Goal: Task Accomplishment & Management: Use online tool/utility

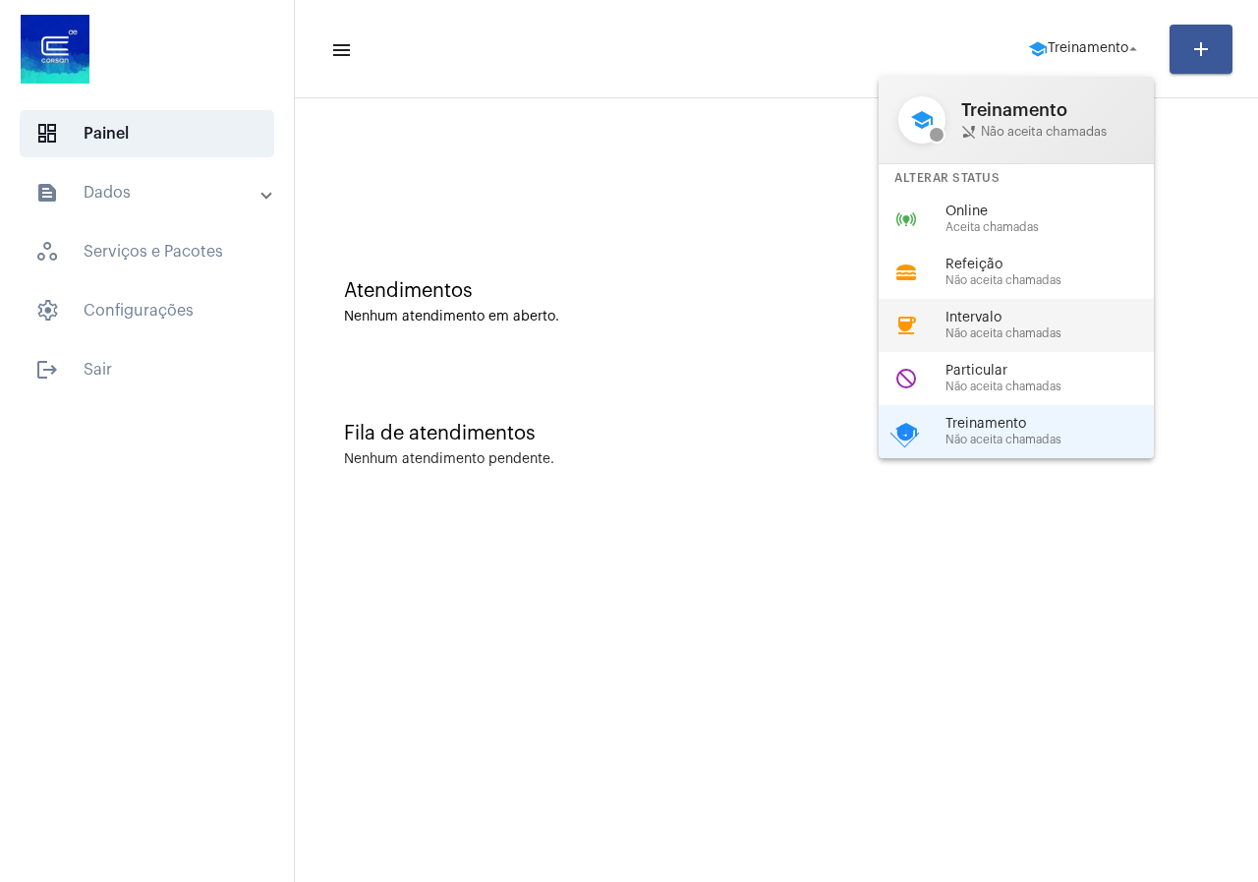
click at [1033, 337] on span "Não aceita chamadas" at bounding box center [1057, 333] width 224 height 13
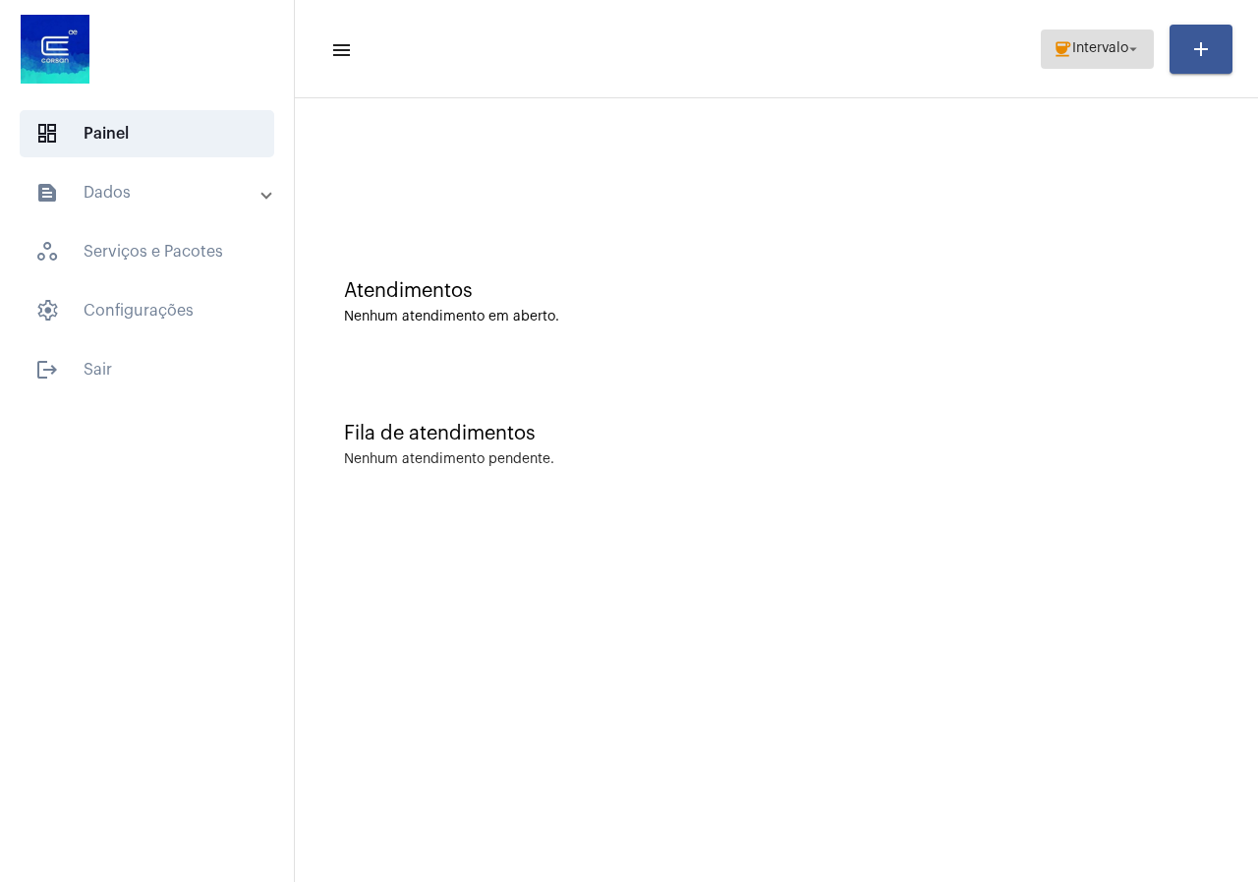
click at [1053, 52] on mat-icon "coffee" at bounding box center [1063, 49] width 20 height 20
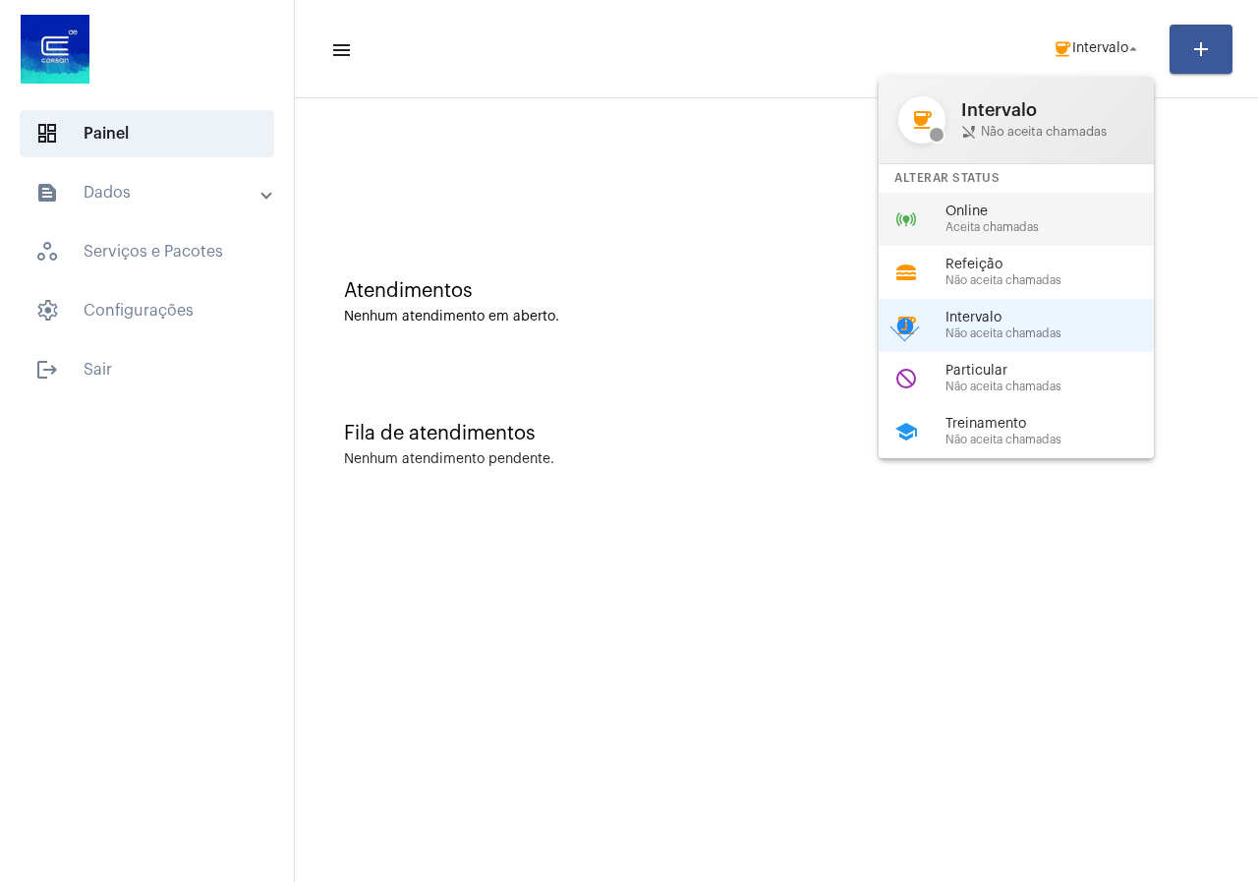
click at [1010, 195] on div "online_prediction Online Aceita chamadas" at bounding box center [1032, 219] width 307 height 53
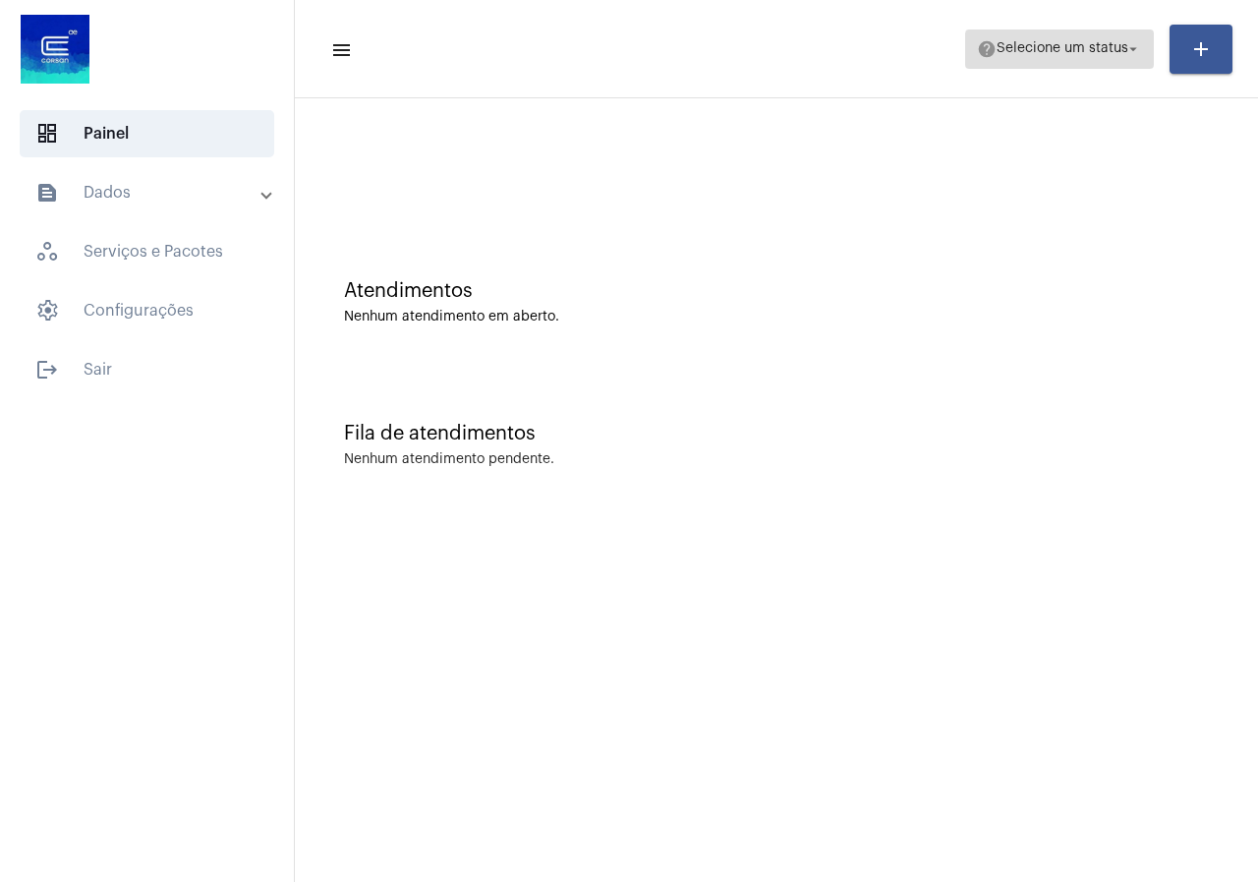
click at [1111, 50] on span "Selecione um status" at bounding box center [1063, 49] width 132 height 14
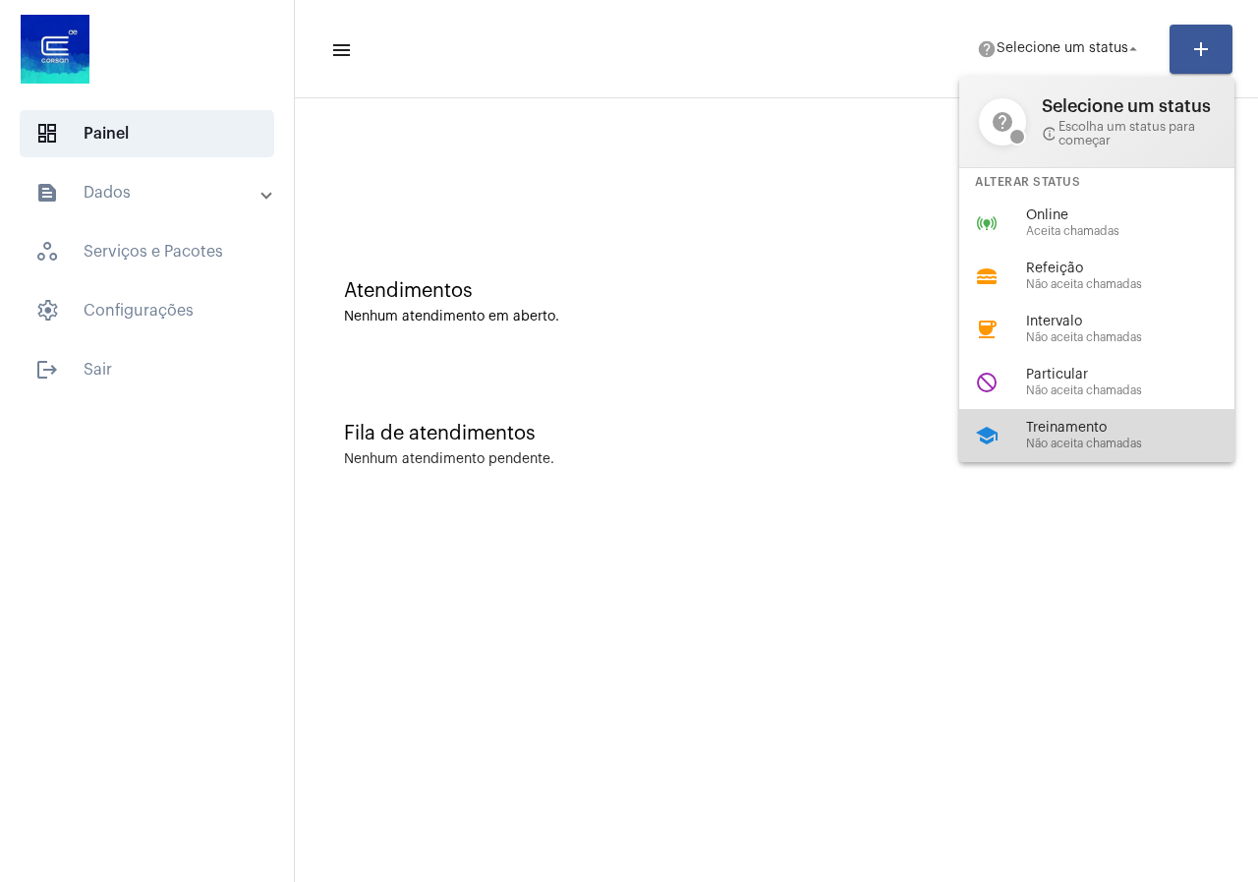
click at [1003, 409] on div "school Treinamento Não aceita chamadas" at bounding box center [1112, 435] width 307 height 53
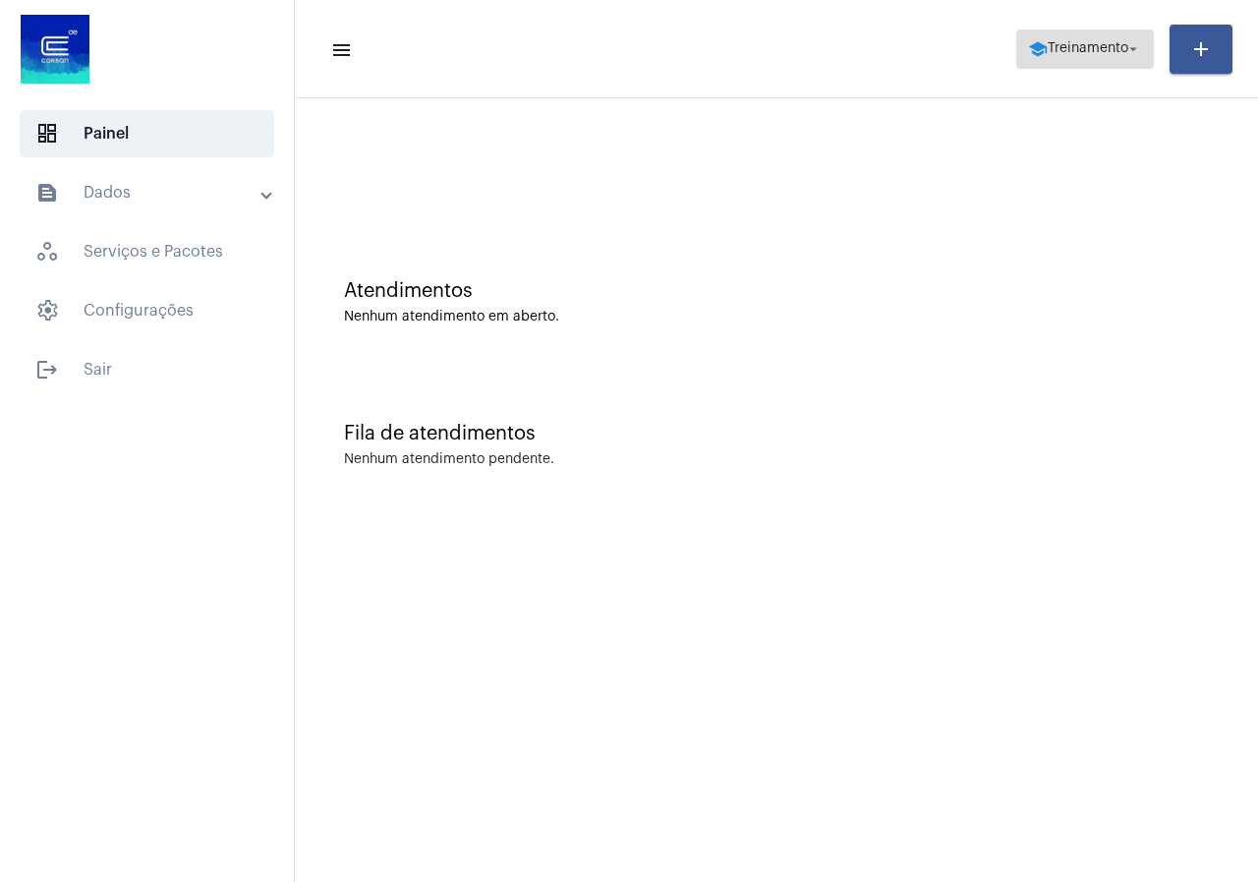
click at [1094, 55] on span "Treinamento" at bounding box center [1088, 49] width 81 height 14
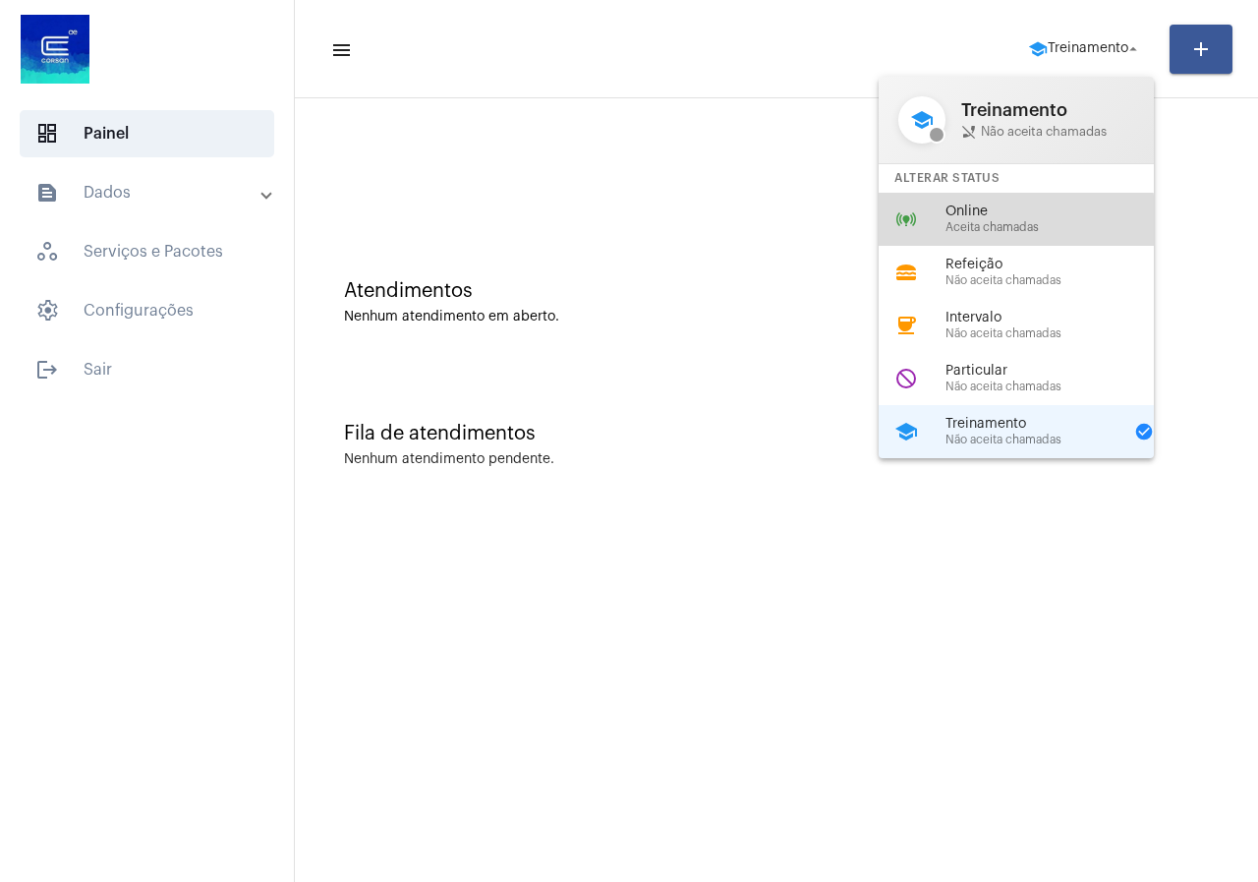
click at [934, 231] on div "online_prediction Online Aceita chamadas" at bounding box center [1032, 219] width 307 height 53
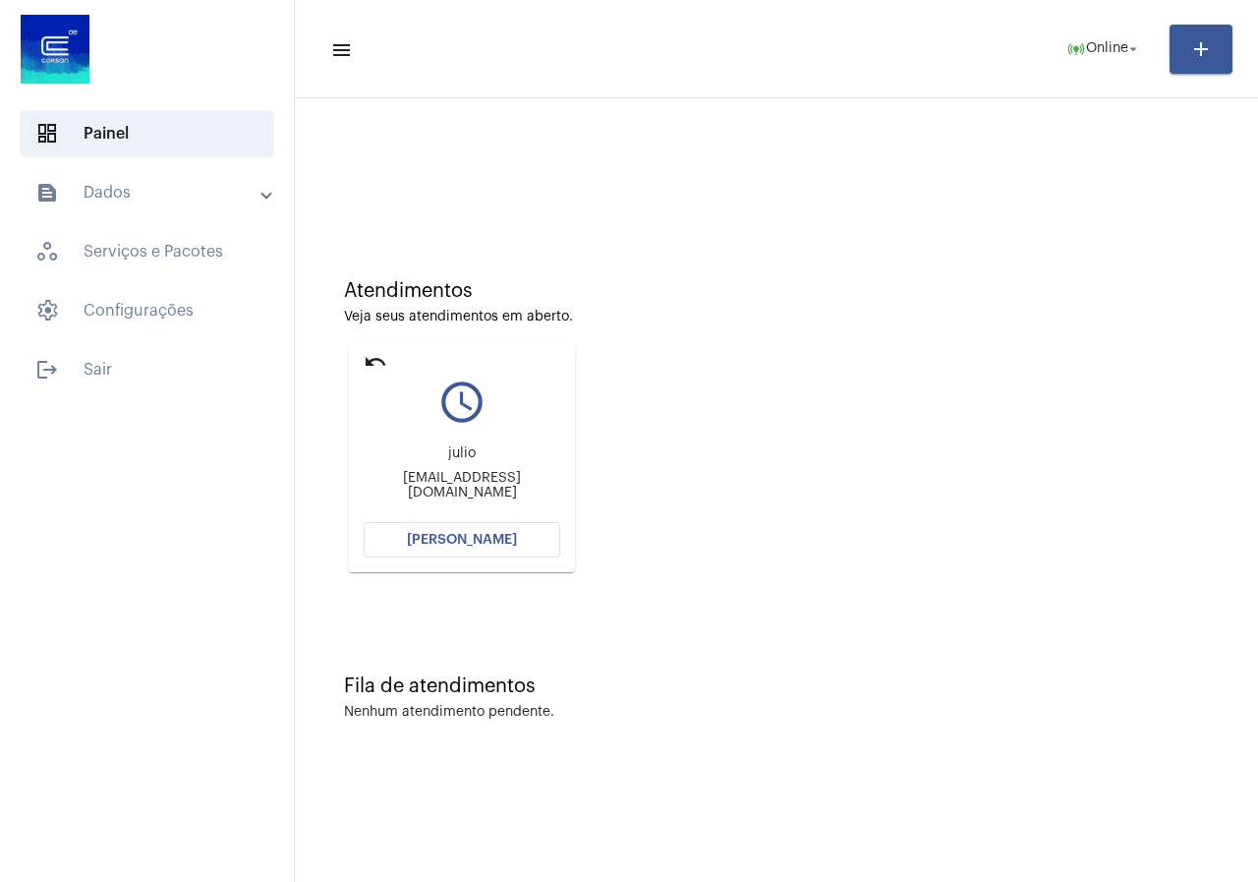
click at [420, 520] on mat-card "undo query_builder julio [EMAIL_ADDRESS][DOMAIN_NAME] [PERSON_NAME]" at bounding box center [462, 458] width 226 height 228
click at [420, 529] on button "[PERSON_NAME]" at bounding box center [462, 539] width 197 height 35
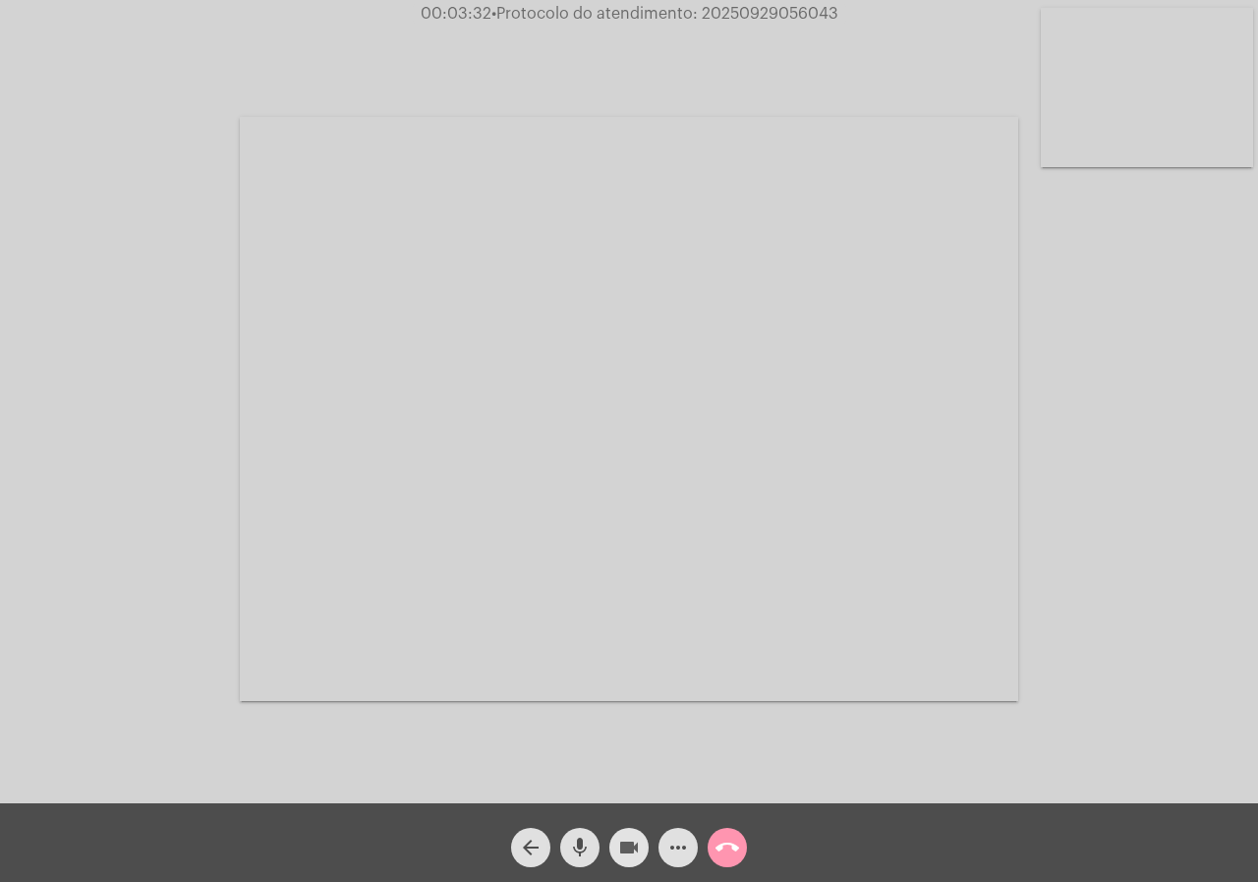
click at [622, 847] on mat-icon "videocam" at bounding box center [629, 847] width 24 height 24
click at [634, 846] on mat-icon "videocam_off" at bounding box center [629, 847] width 24 height 24
click at [681, 854] on mat-icon "more_horiz" at bounding box center [678, 847] width 24 height 24
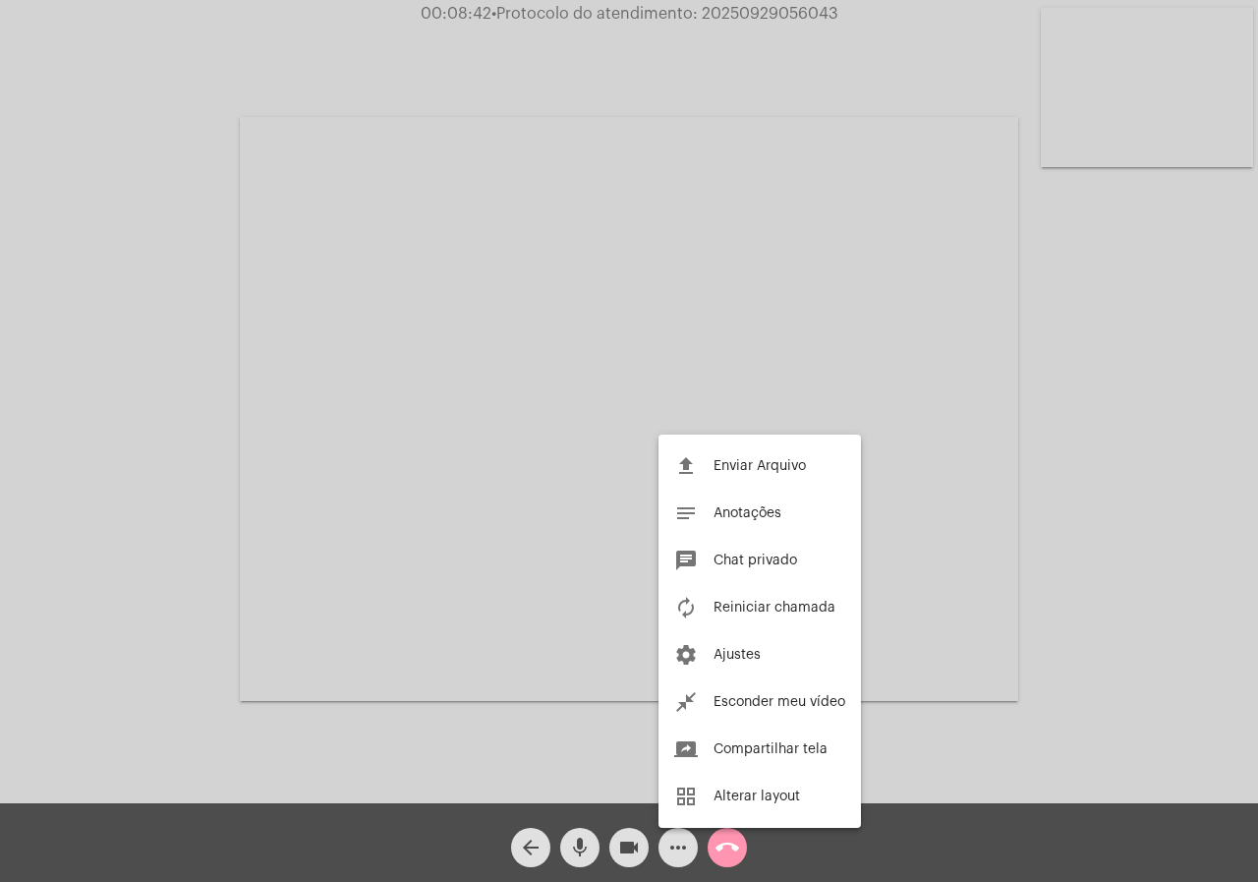
click at [150, 316] on div at bounding box center [629, 441] width 1258 height 882
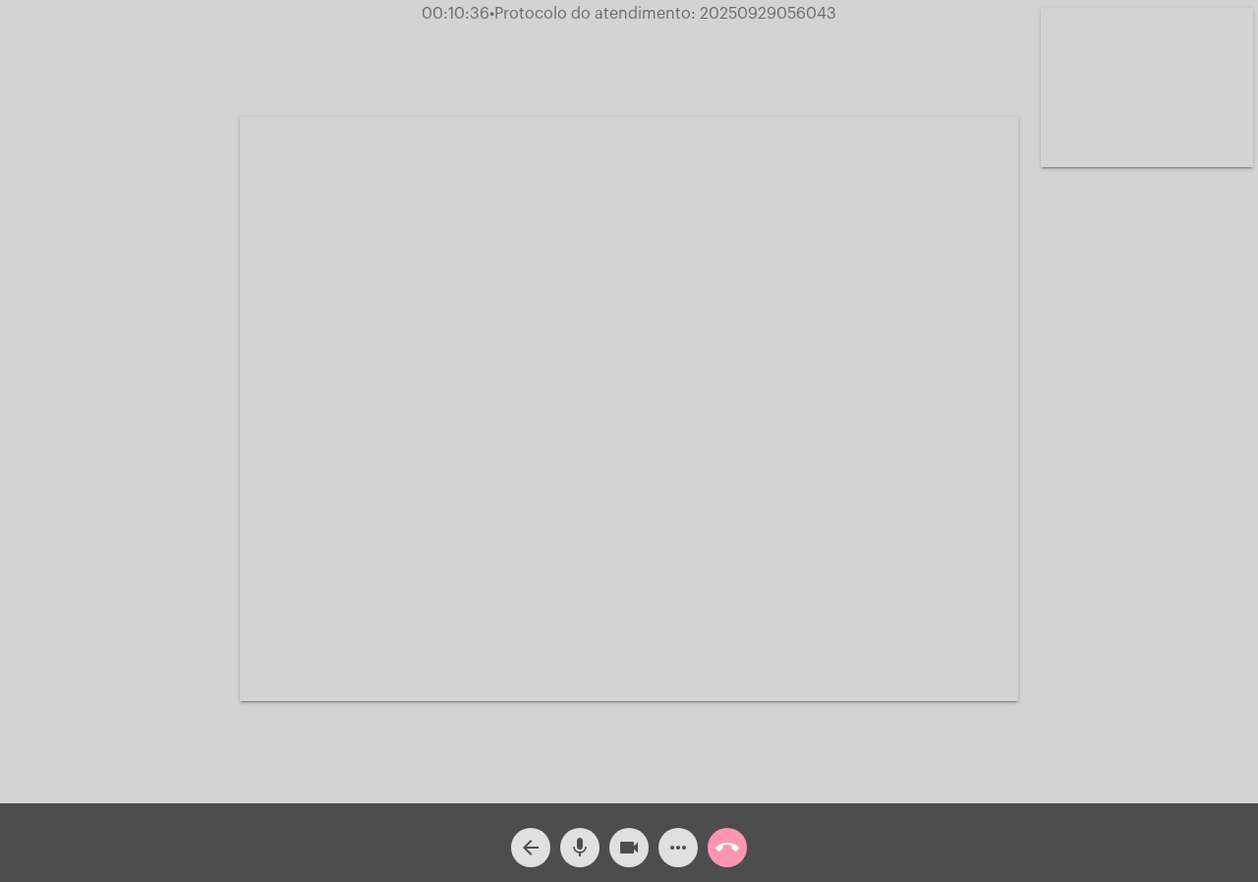
click at [745, 19] on span "• Protocolo do atendimento: 20250929056043" at bounding box center [662, 14] width 347 height 16
click at [718, 854] on mat-icon "call_end" at bounding box center [727, 847] width 24 height 24
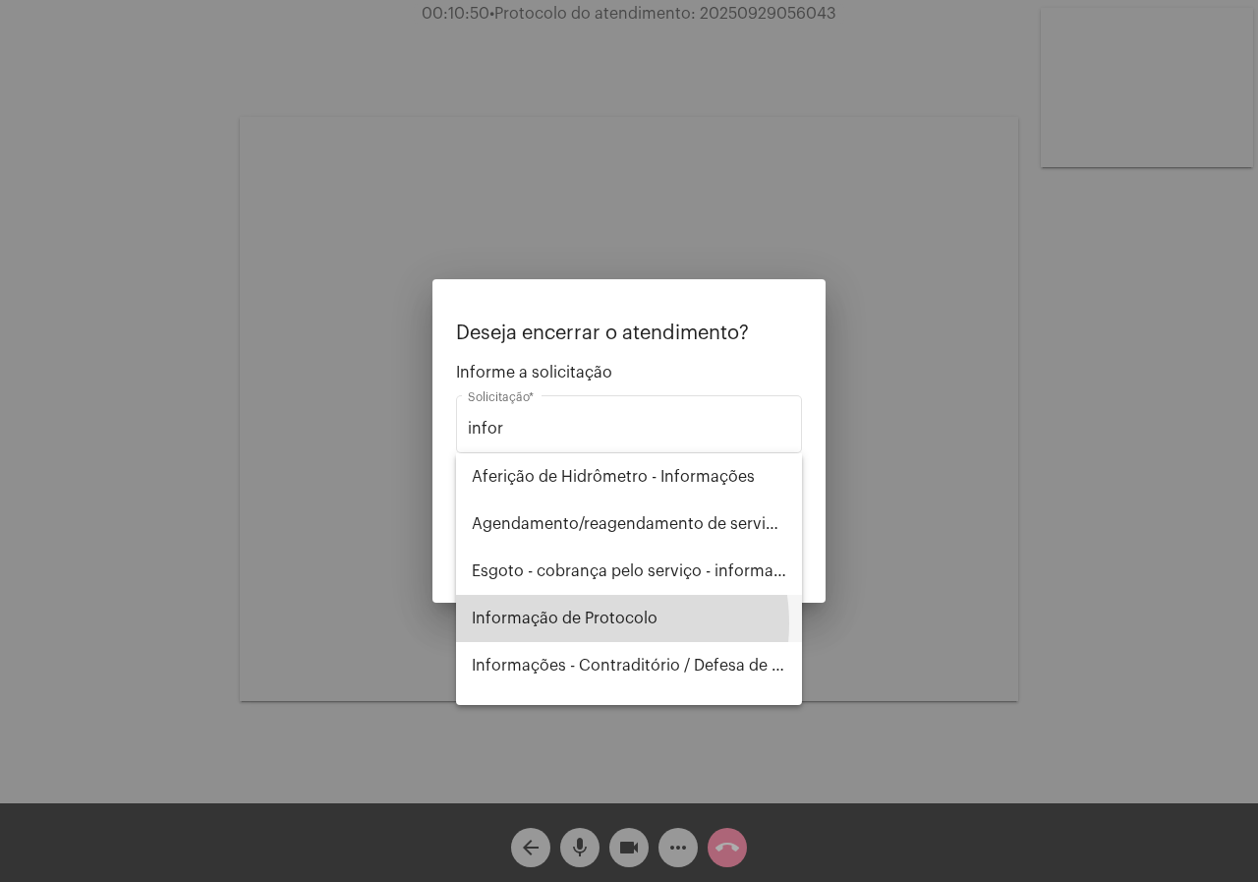
click at [588, 623] on span "Informação de Protocolo" at bounding box center [629, 618] width 315 height 47
type input "Informação de Protocolo"
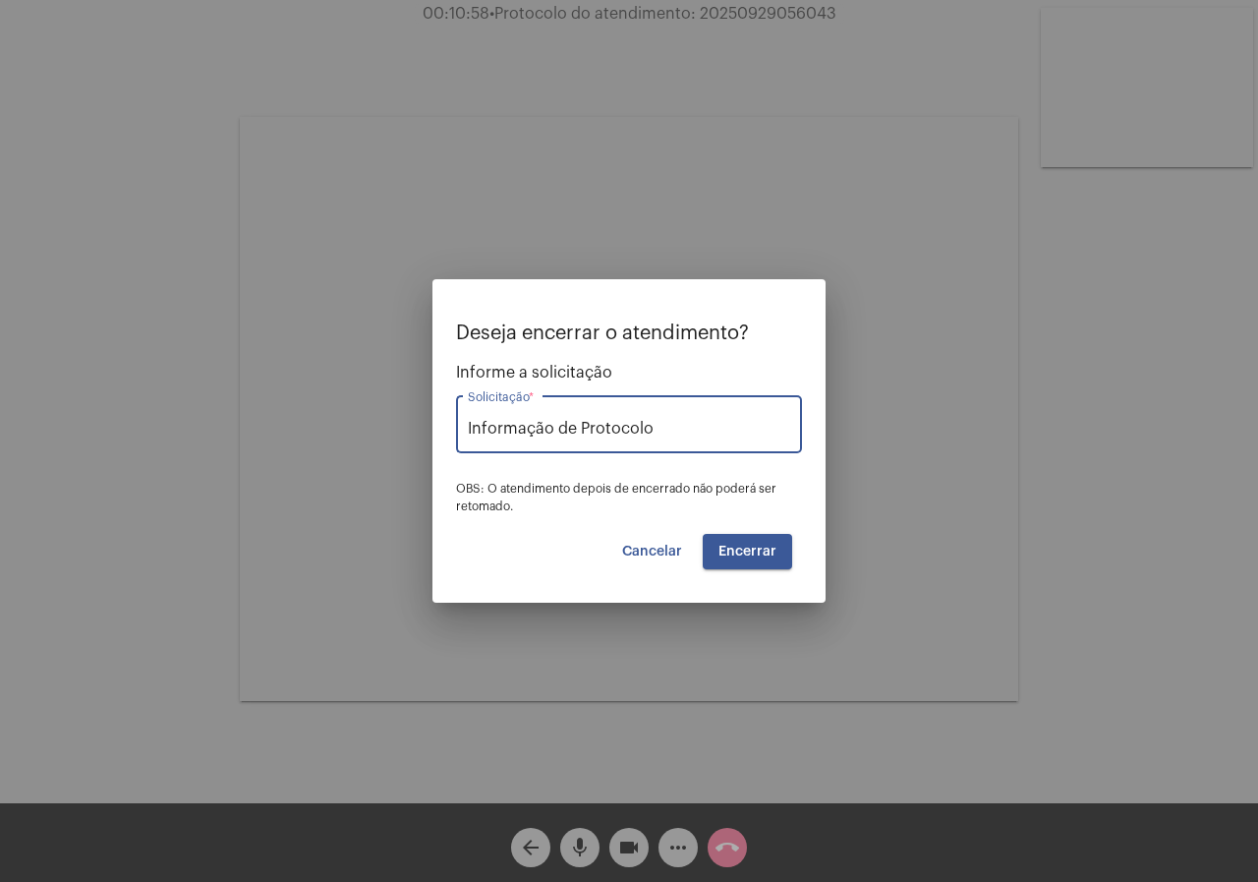
click at [740, 553] on span "Encerrar" at bounding box center [747, 551] width 58 height 14
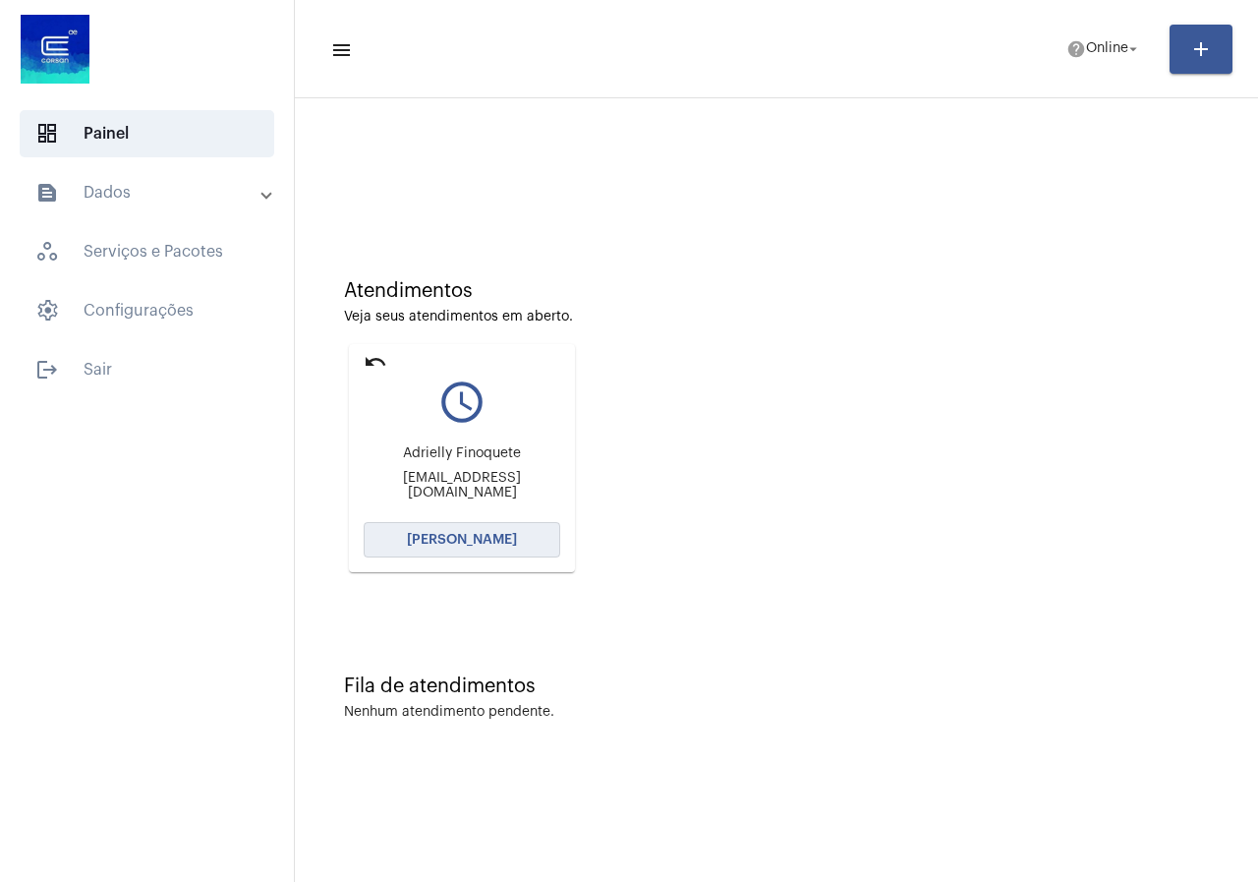
click at [455, 540] on span "[PERSON_NAME]" at bounding box center [462, 540] width 110 height 14
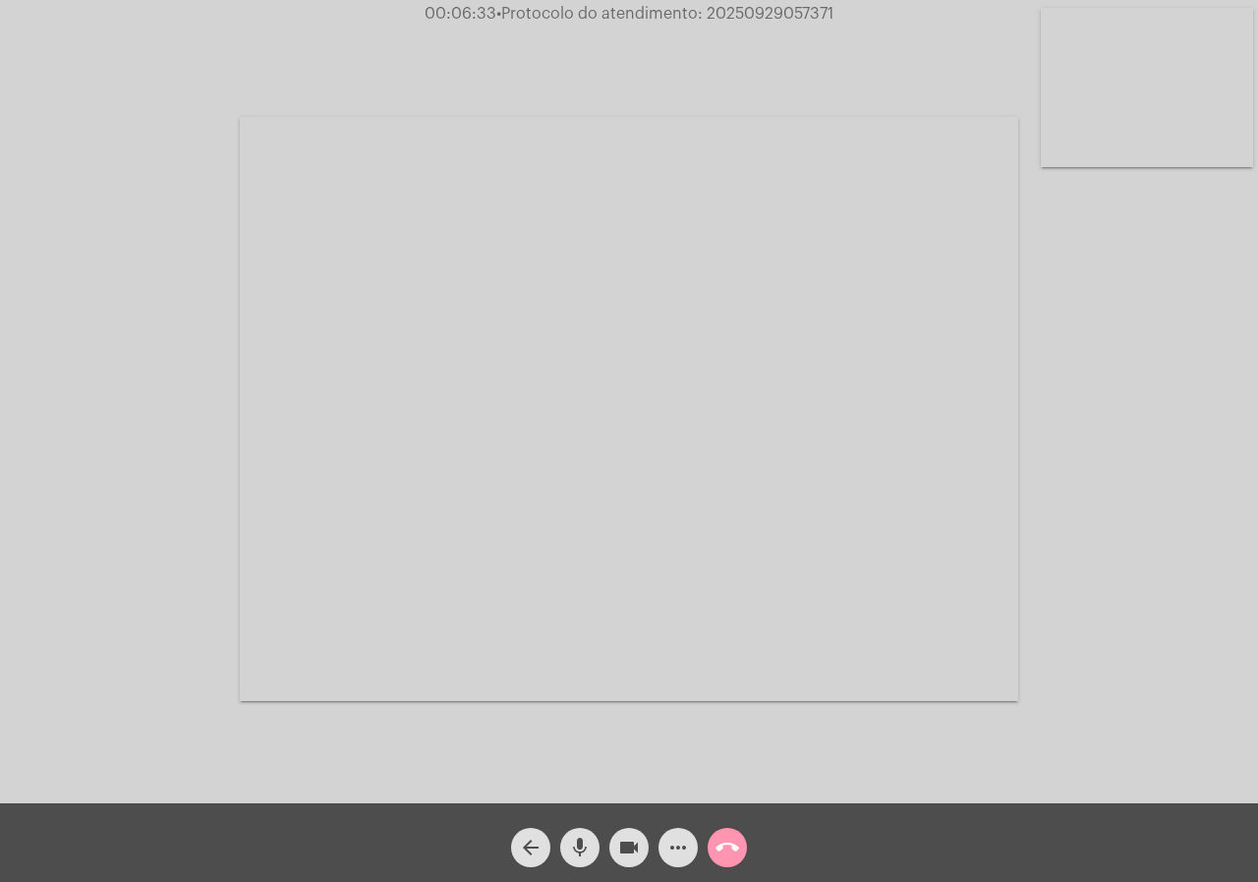
click at [681, 855] on mat-icon "more_horiz" at bounding box center [678, 847] width 24 height 24
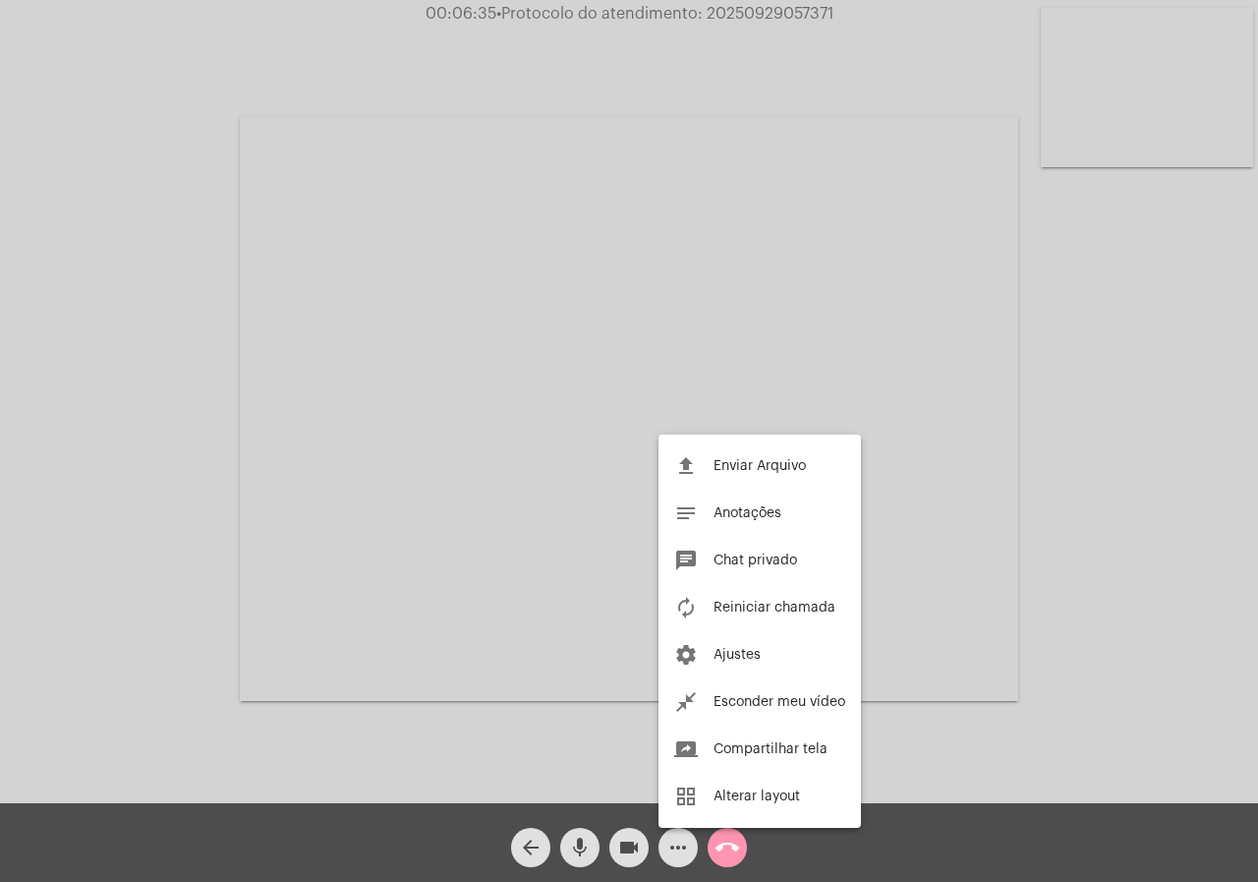
click at [189, 346] on div at bounding box center [629, 441] width 1258 height 882
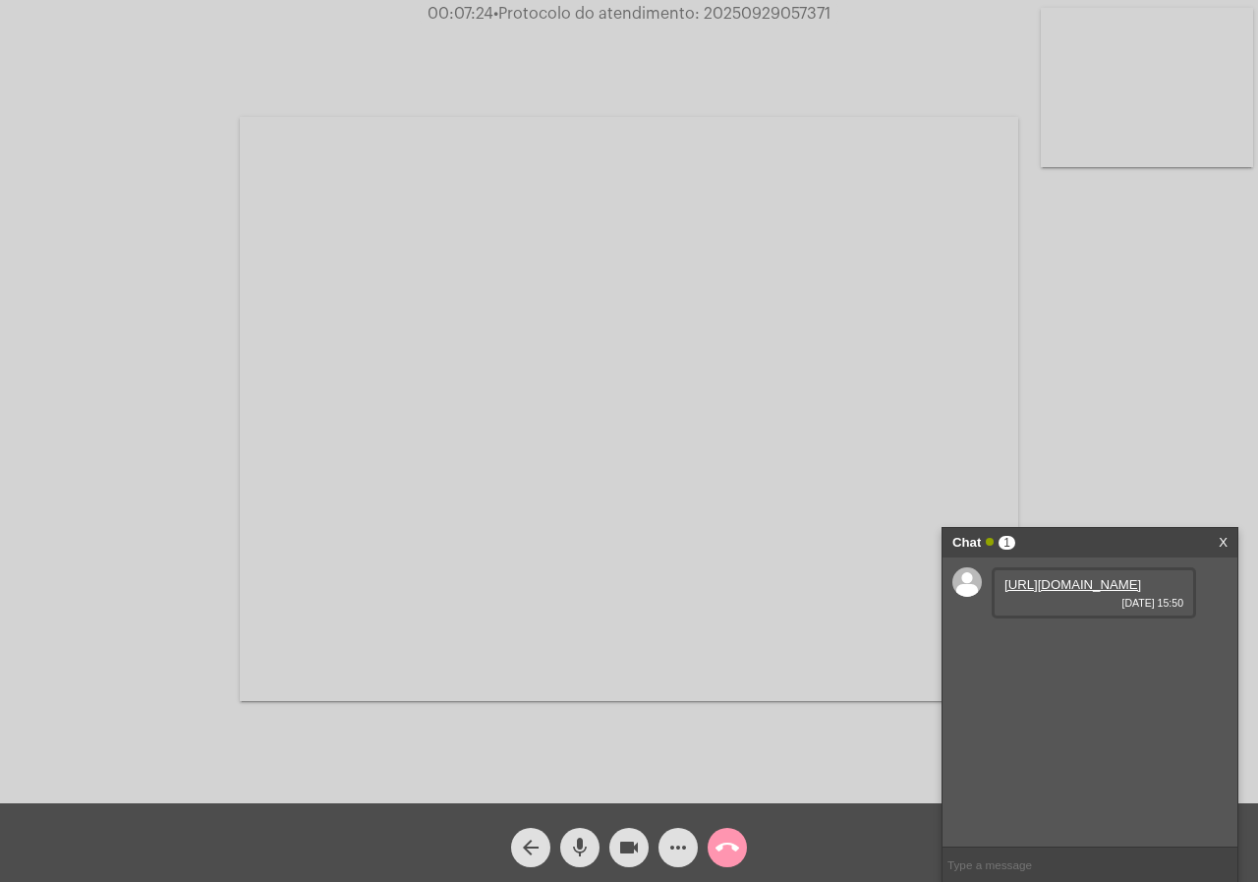
click at [1032, 592] on link "[URL][DOMAIN_NAME]" at bounding box center [1072, 584] width 137 height 15
click at [41, 439] on div "Acessando Câmera e Microfone..." at bounding box center [629, 406] width 1254 height 803
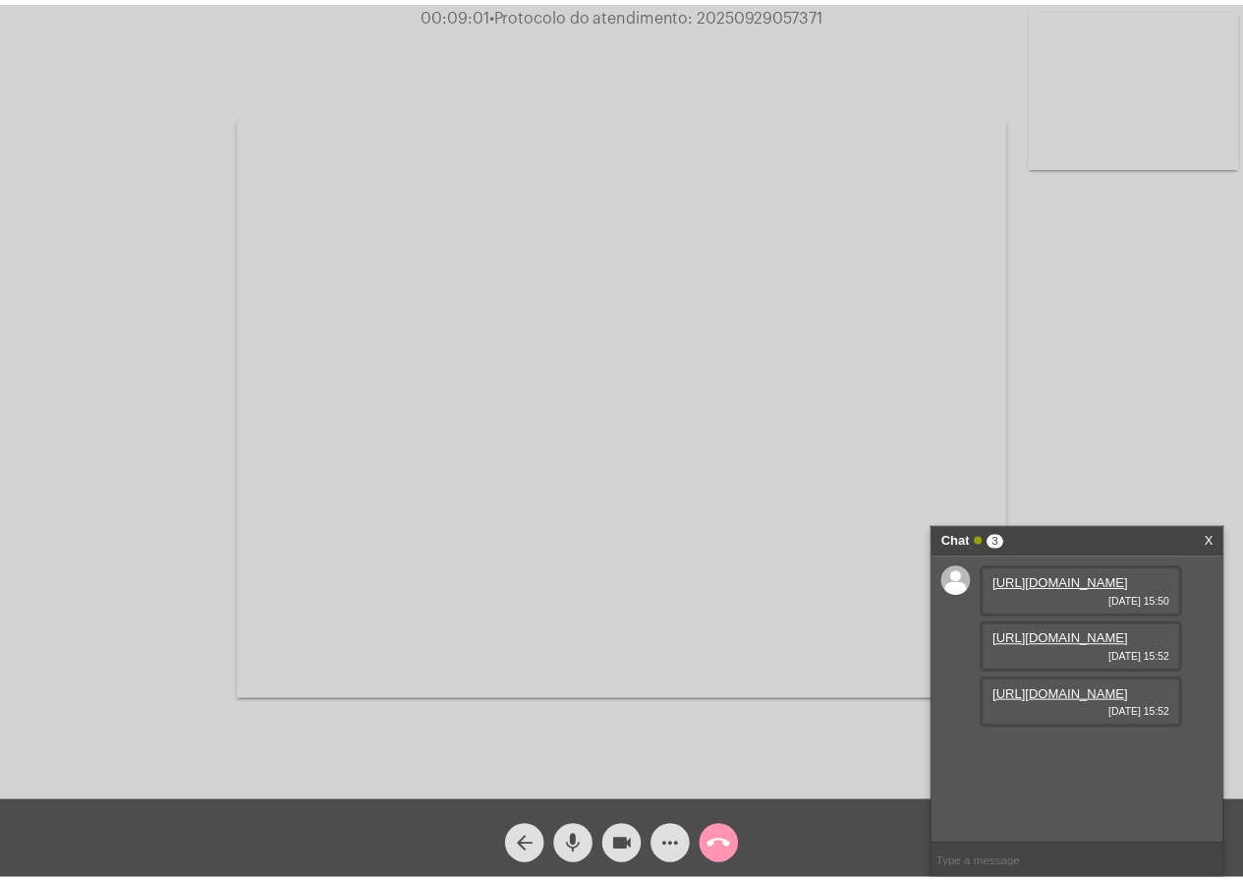
scroll to position [17, 0]
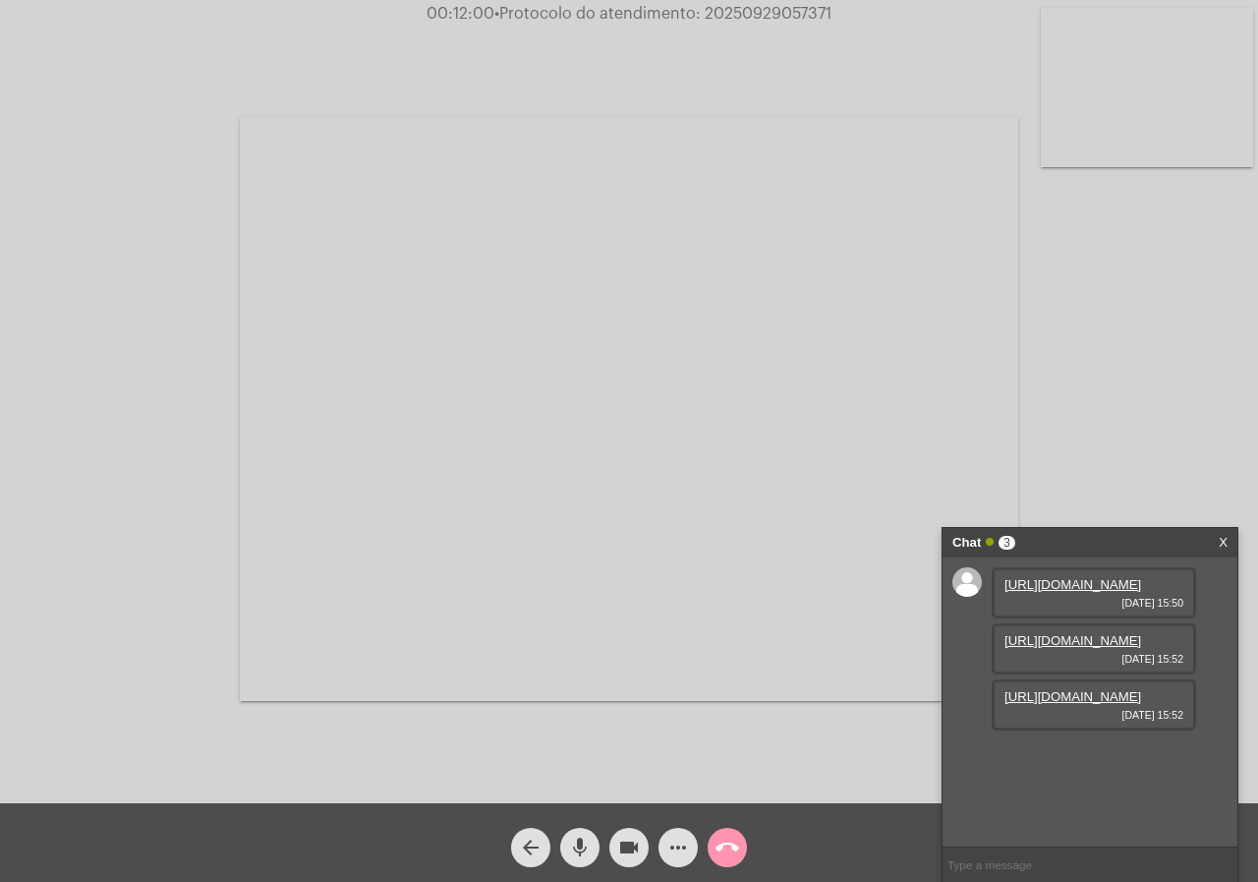
click at [1071, 648] on link "[URL][DOMAIN_NAME]" at bounding box center [1072, 640] width 137 height 15
click at [0, 428] on div "Acessando Câmera e Microfone..." at bounding box center [629, 401] width 1258 height 803
click at [750, 13] on span "• Protocolo do atendimento: 20250929057371" at bounding box center [661, 14] width 337 height 16
click at [720, 839] on mat-icon "call_end" at bounding box center [727, 847] width 24 height 24
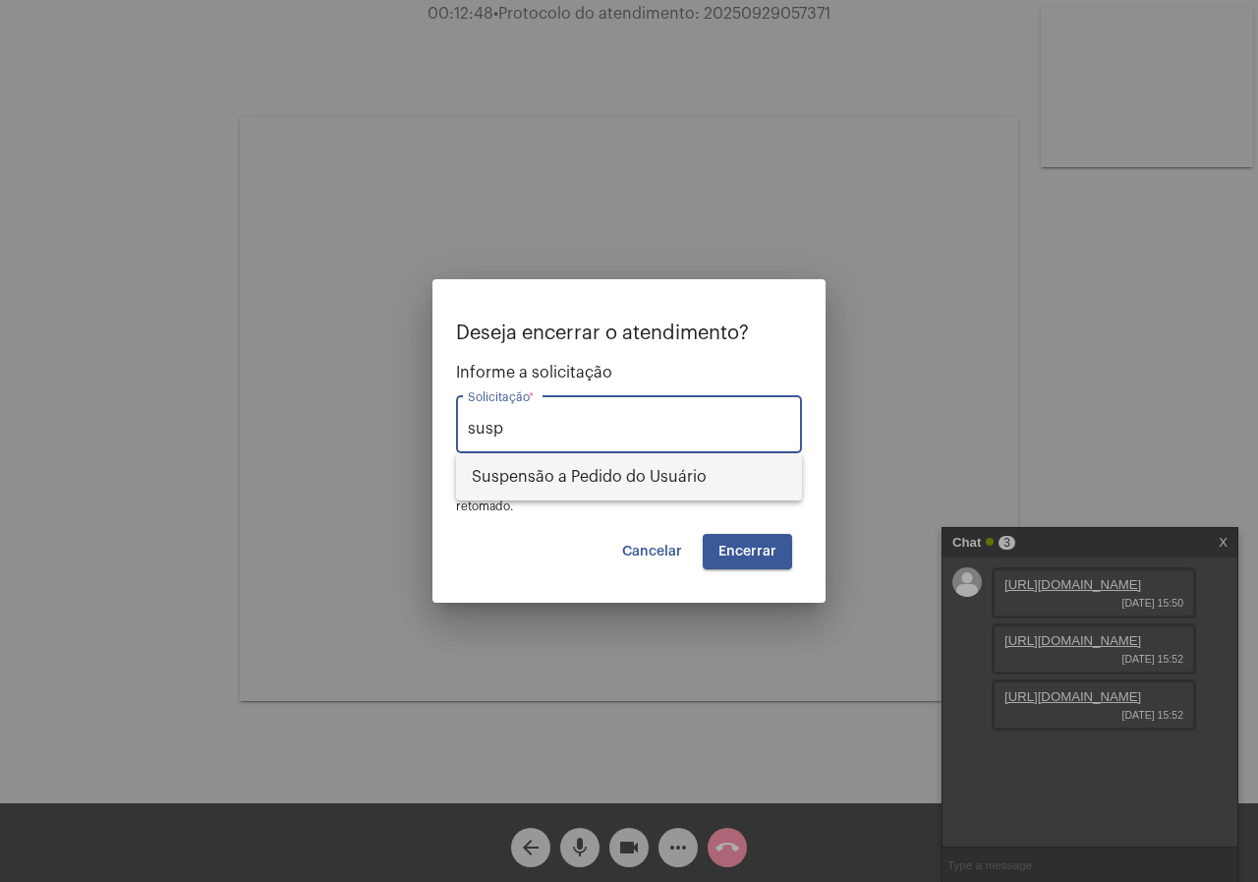
click at [571, 496] on span "Suspensão a Pedido do Usuário" at bounding box center [629, 476] width 315 height 47
type input "Suspensão a Pedido do Usuário"
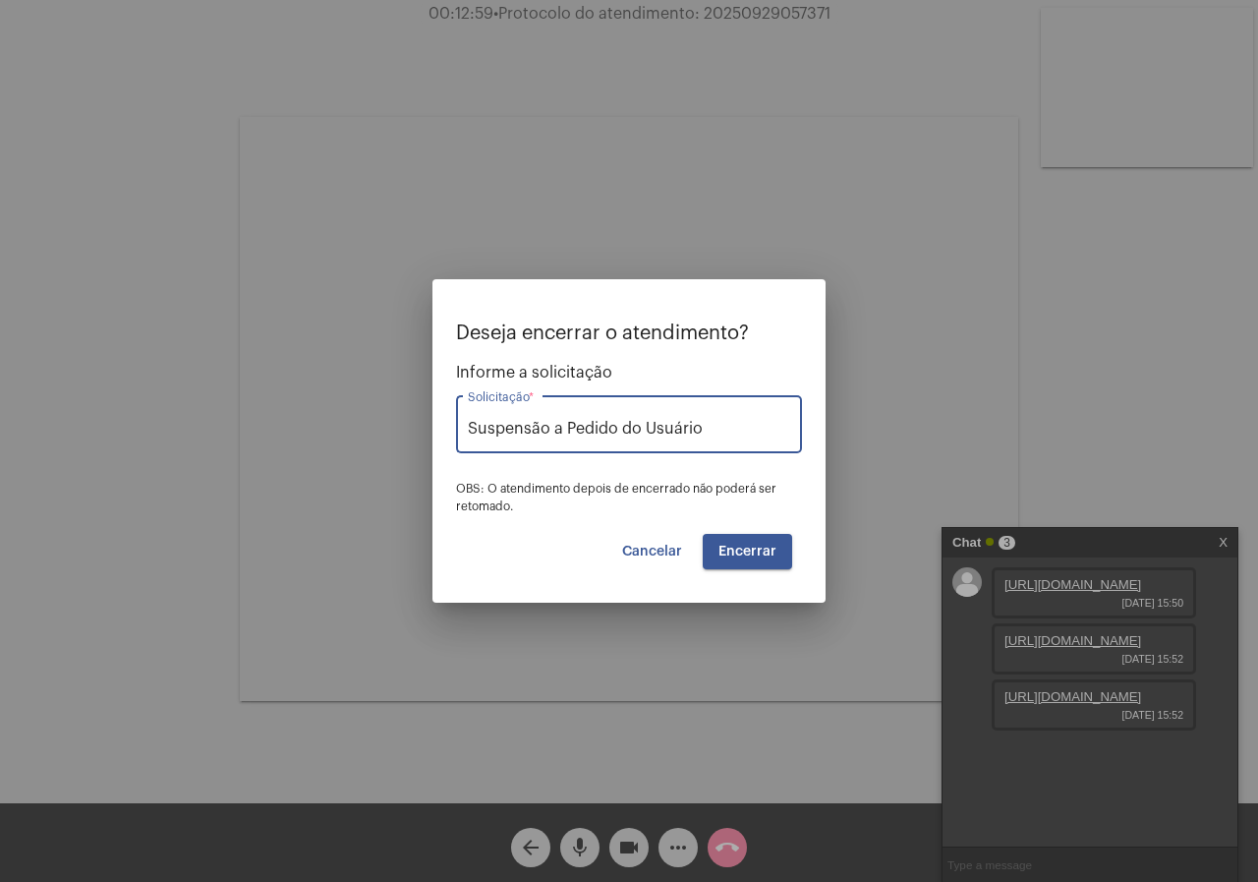
click at [770, 556] on span "Encerrar" at bounding box center [747, 551] width 58 height 14
click at [743, 548] on span "Encerrar" at bounding box center [747, 551] width 58 height 14
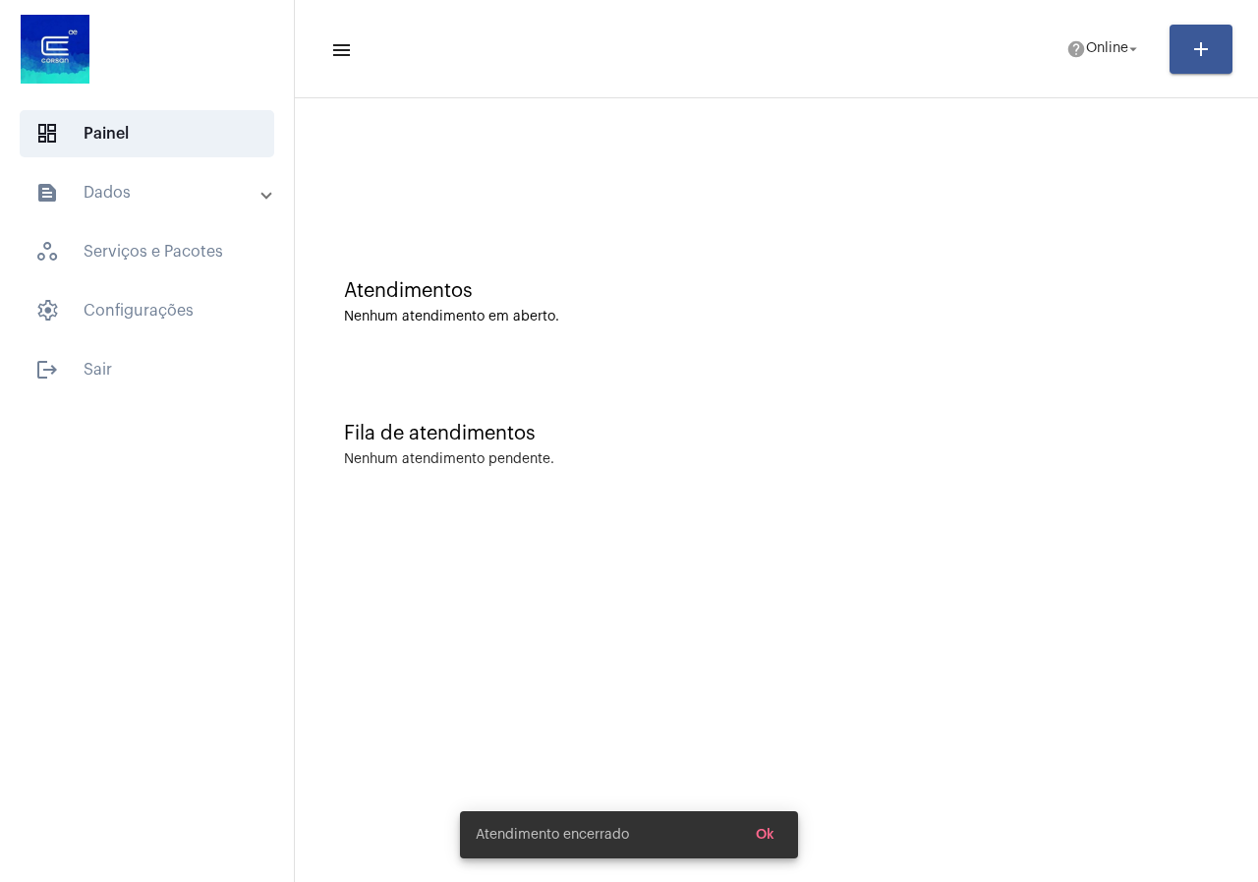
click at [1064, 70] on mat-toolbar-row "menu help Online arrow_drop_down add" at bounding box center [776, 49] width 963 height 63
click at [1068, 47] on mat-icon "help" at bounding box center [1076, 49] width 20 height 20
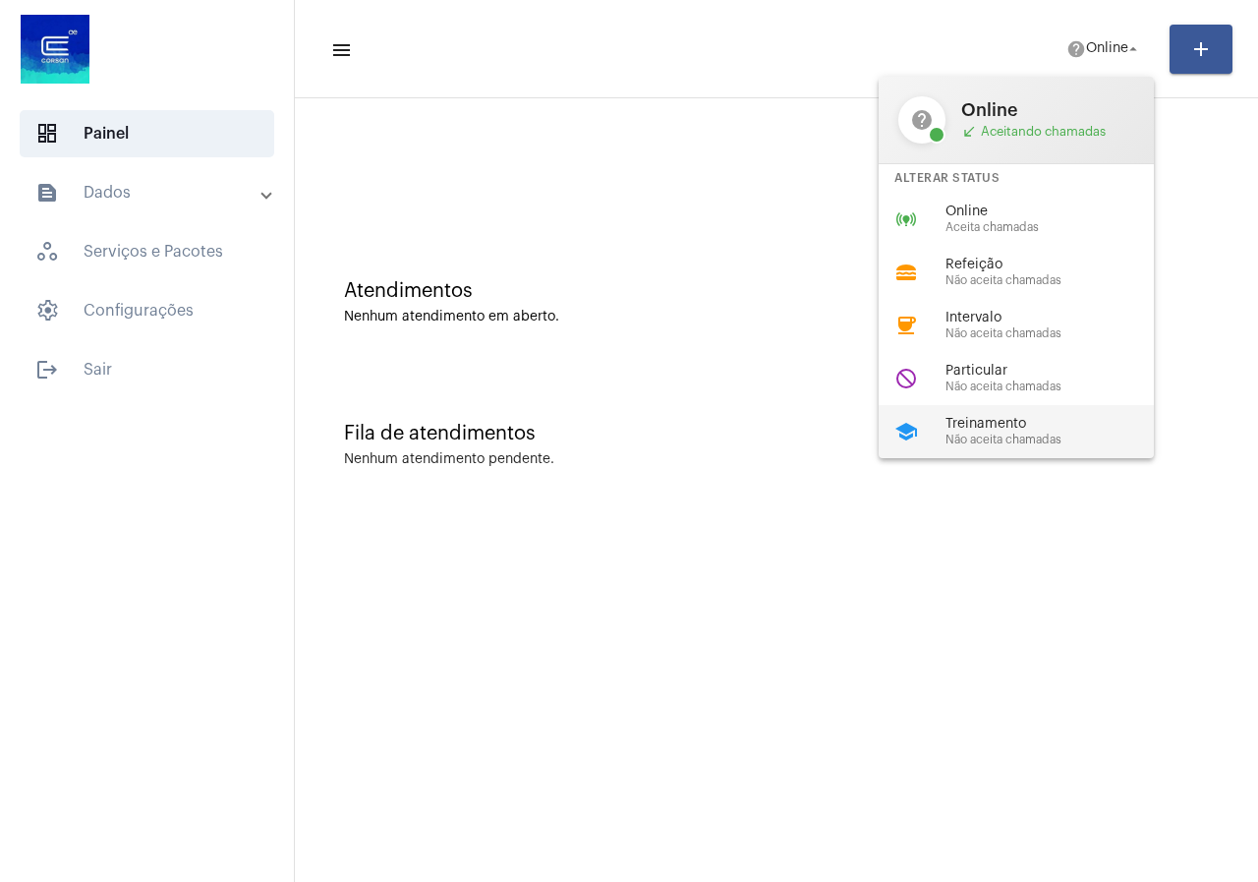
click at [1001, 412] on div "school Treinamento Não aceita chamadas" at bounding box center [1032, 431] width 307 height 53
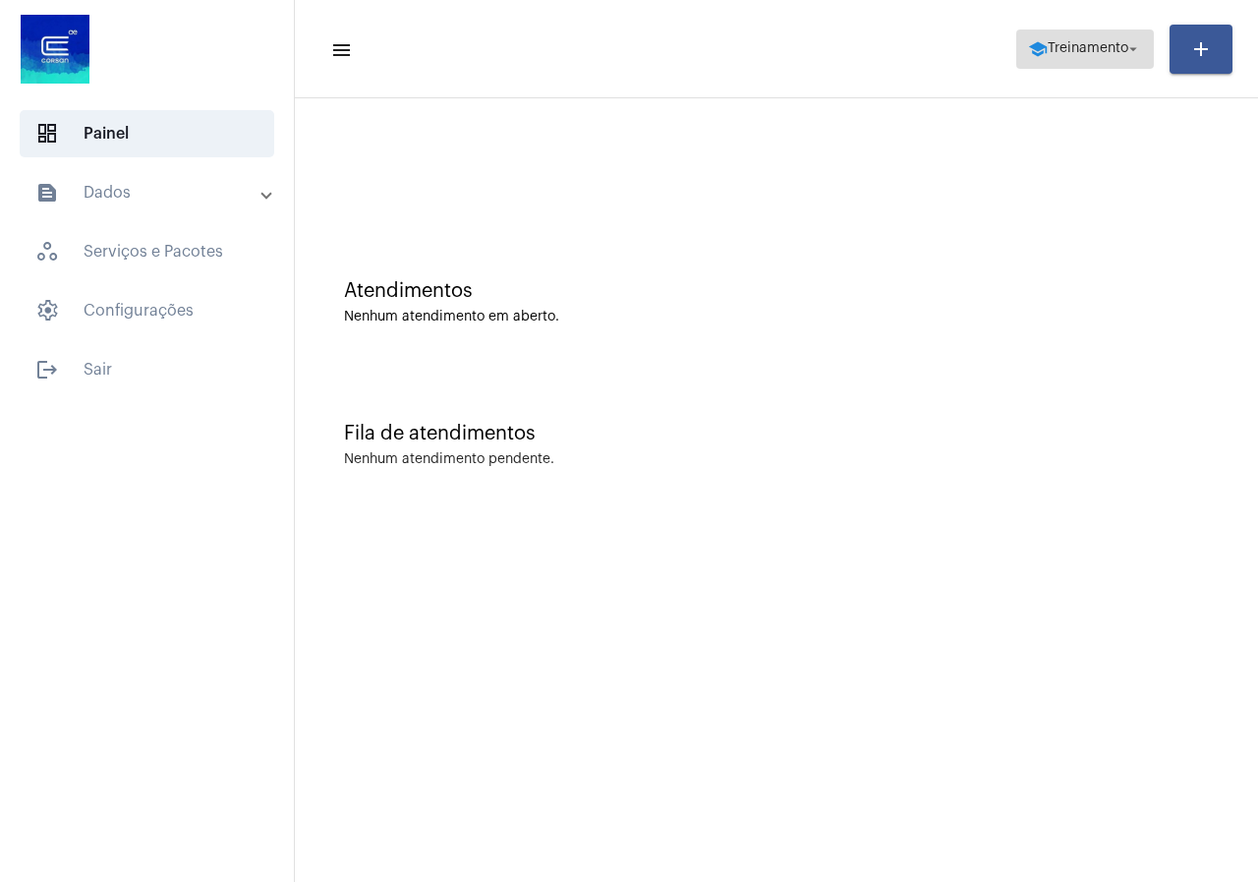
click at [1051, 44] on span "Treinamento" at bounding box center [1088, 49] width 81 height 14
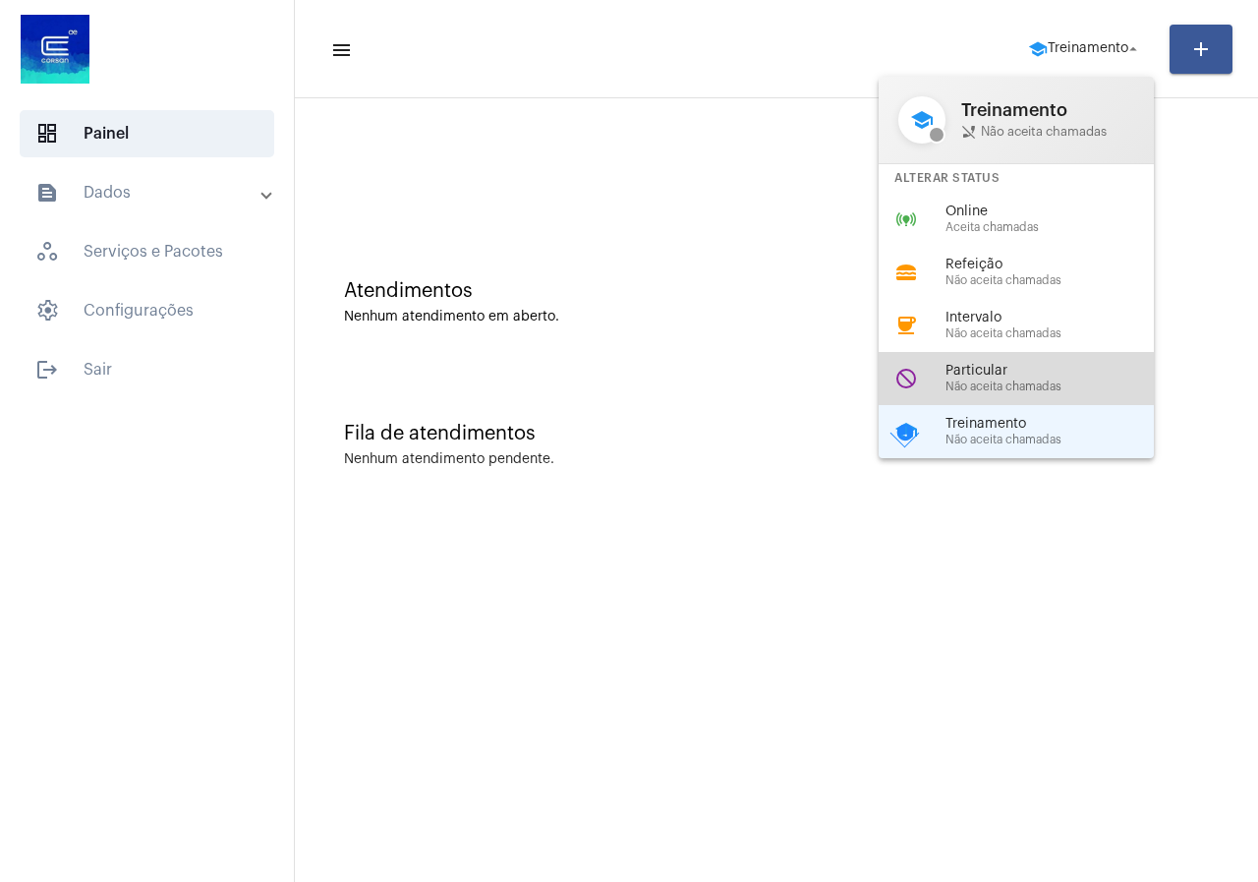
click at [970, 399] on div "do_not_disturb Particular Não aceita chamadas" at bounding box center [1032, 378] width 307 height 53
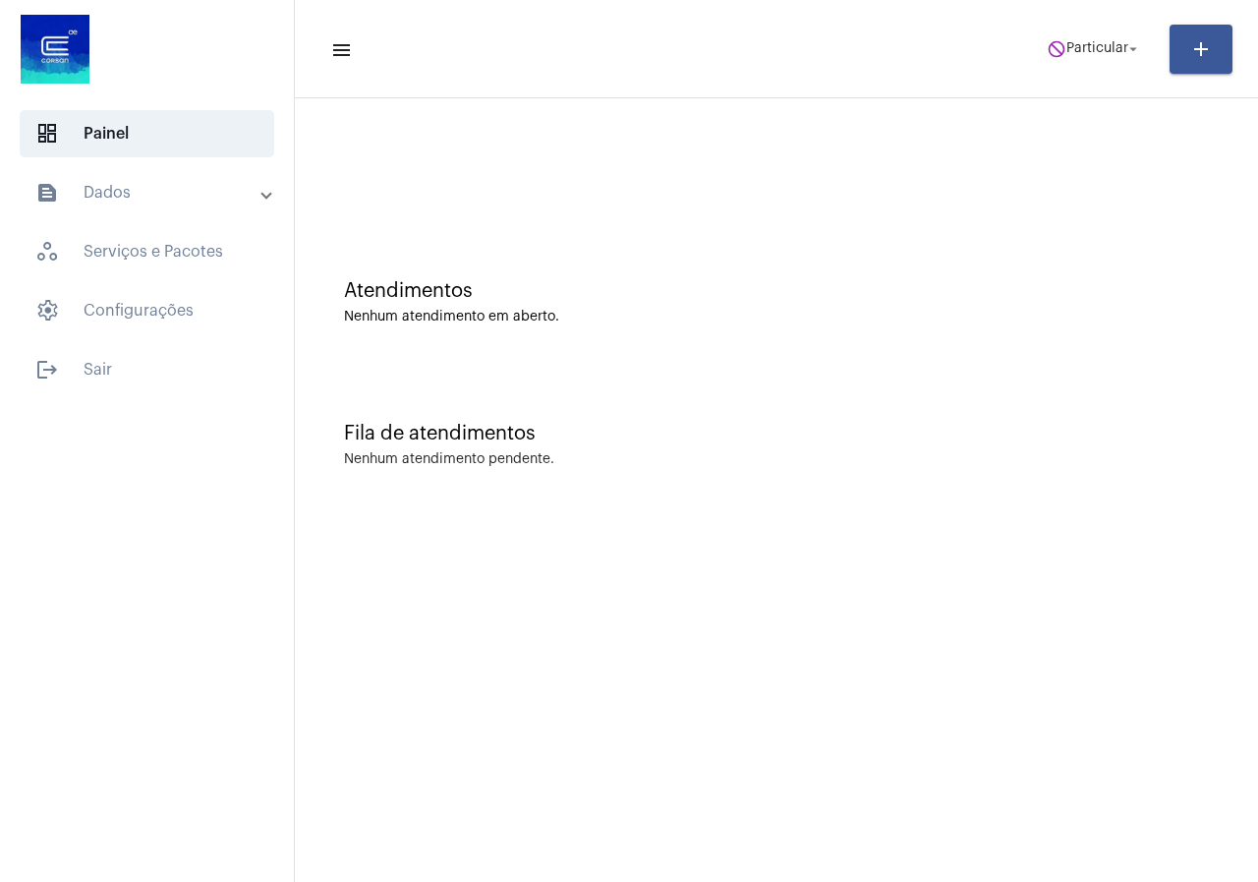
click at [1066, 77] on mat-toolbar-row "menu do_not_disturb Particular arrow_drop_down add" at bounding box center [776, 49] width 963 height 63
click at [1077, 46] on span "Particular" at bounding box center [1097, 49] width 62 height 14
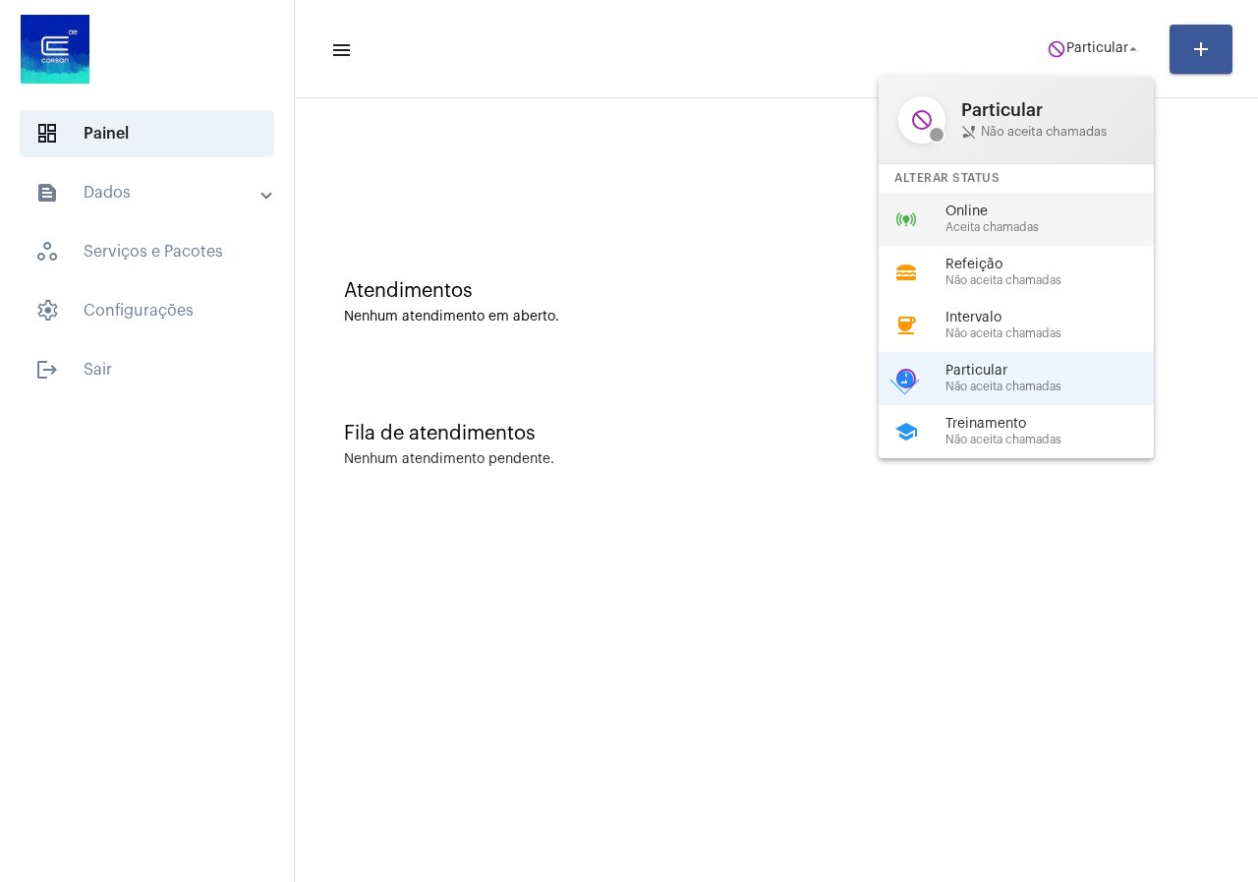
click at [997, 214] on span "Online" at bounding box center [1057, 211] width 224 height 15
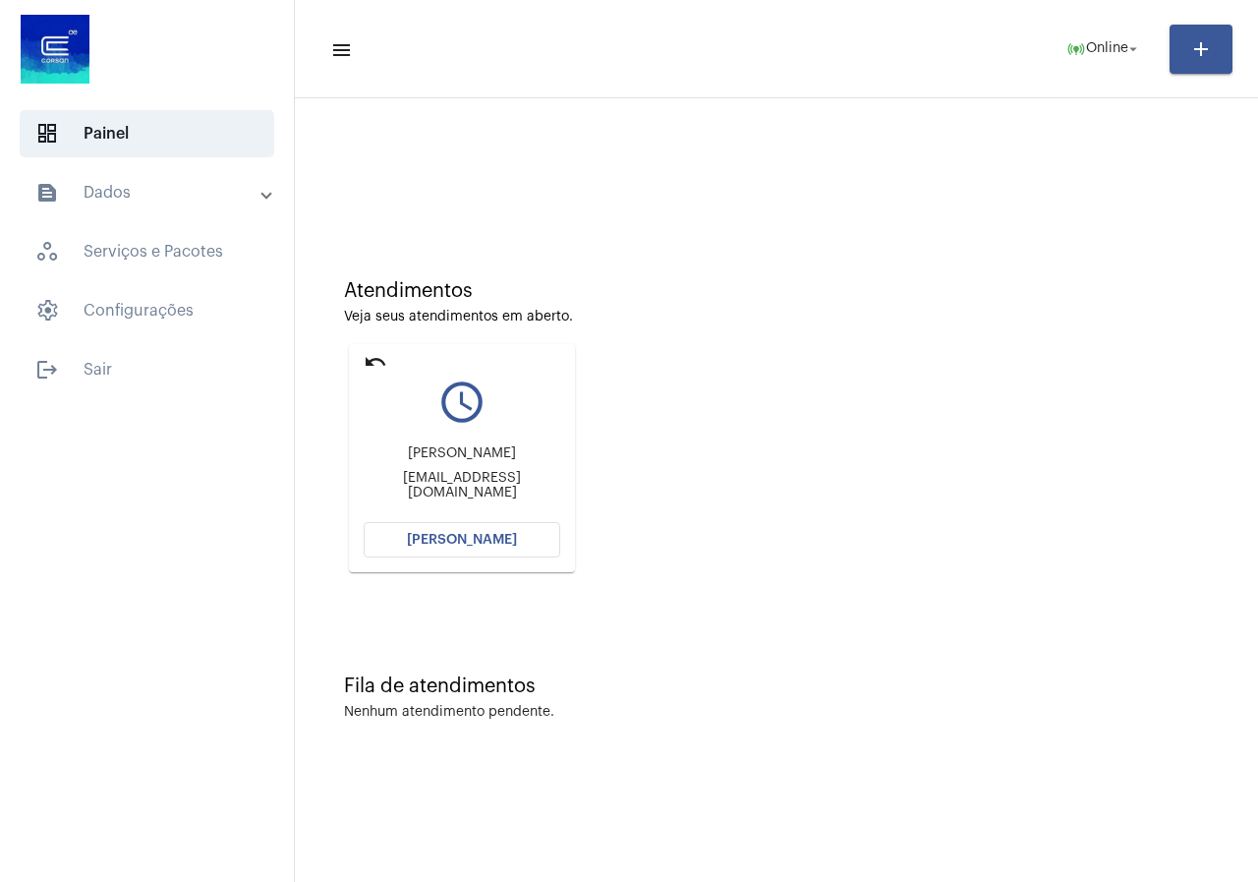
click at [479, 544] on span "[PERSON_NAME]" at bounding box center [462, 540] width 110 height 14
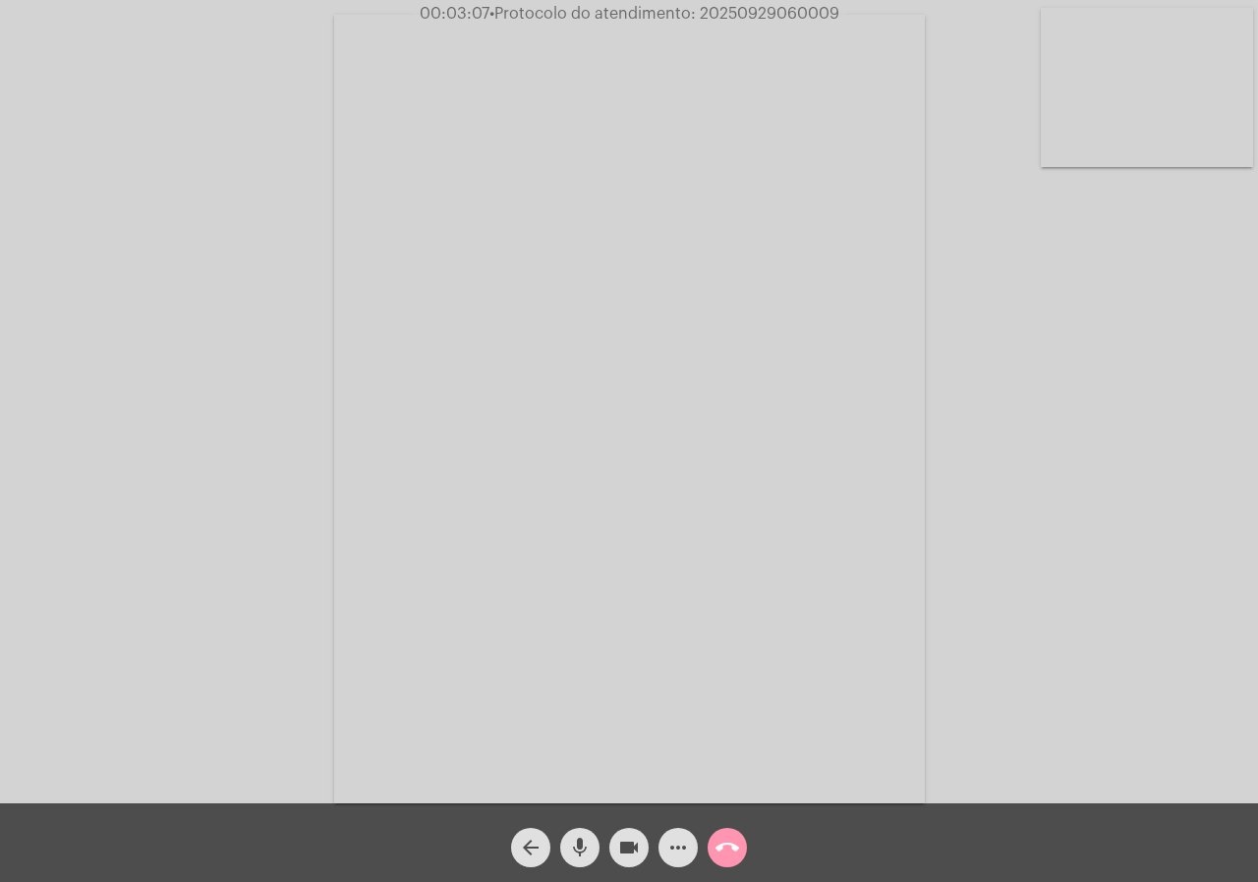
click at [734, 19] on span "• Protocolo do atendimento: 20250929060009" at bounding box center [664, 14] width 350 height 16
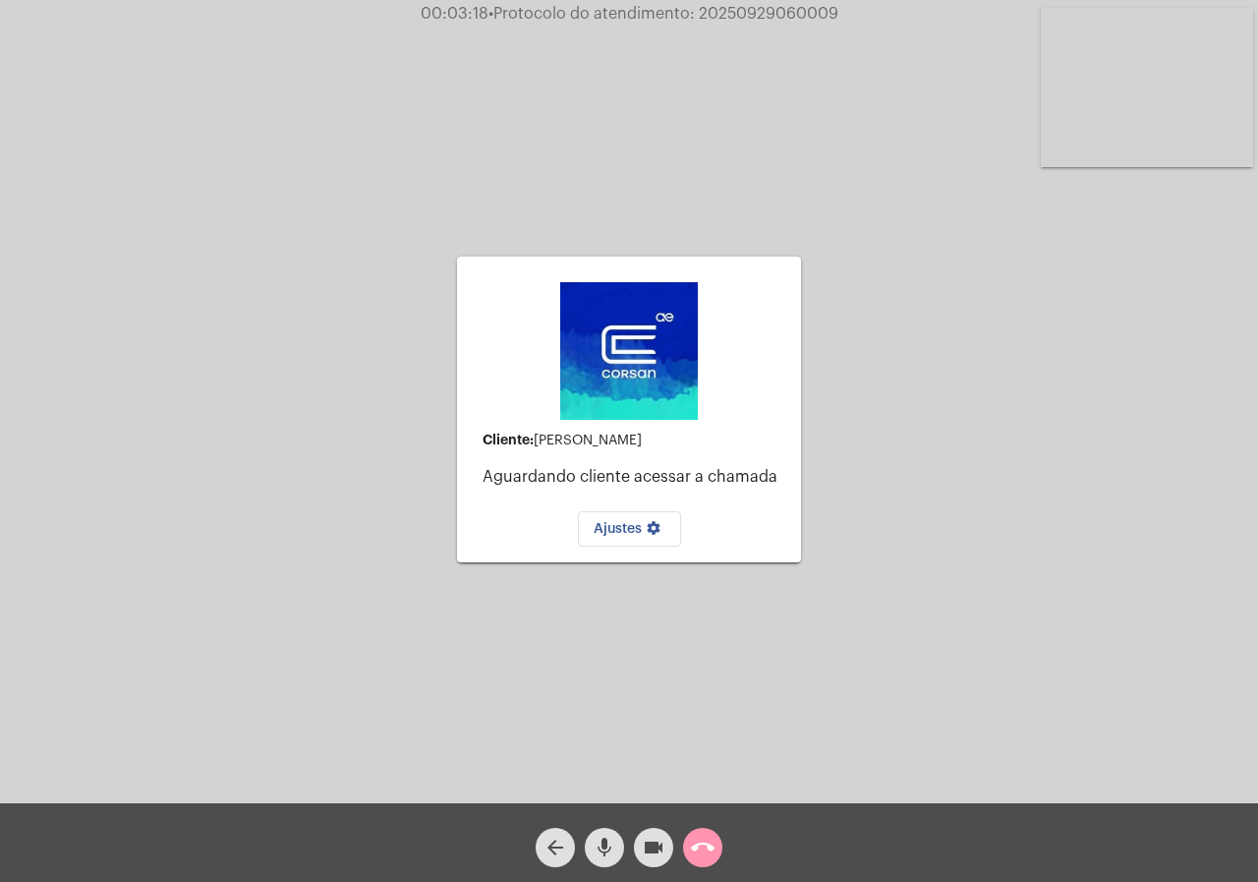
click at [703, 844] on mat-icon "call_end" at bounding box center [703, 847] width 24 height 24
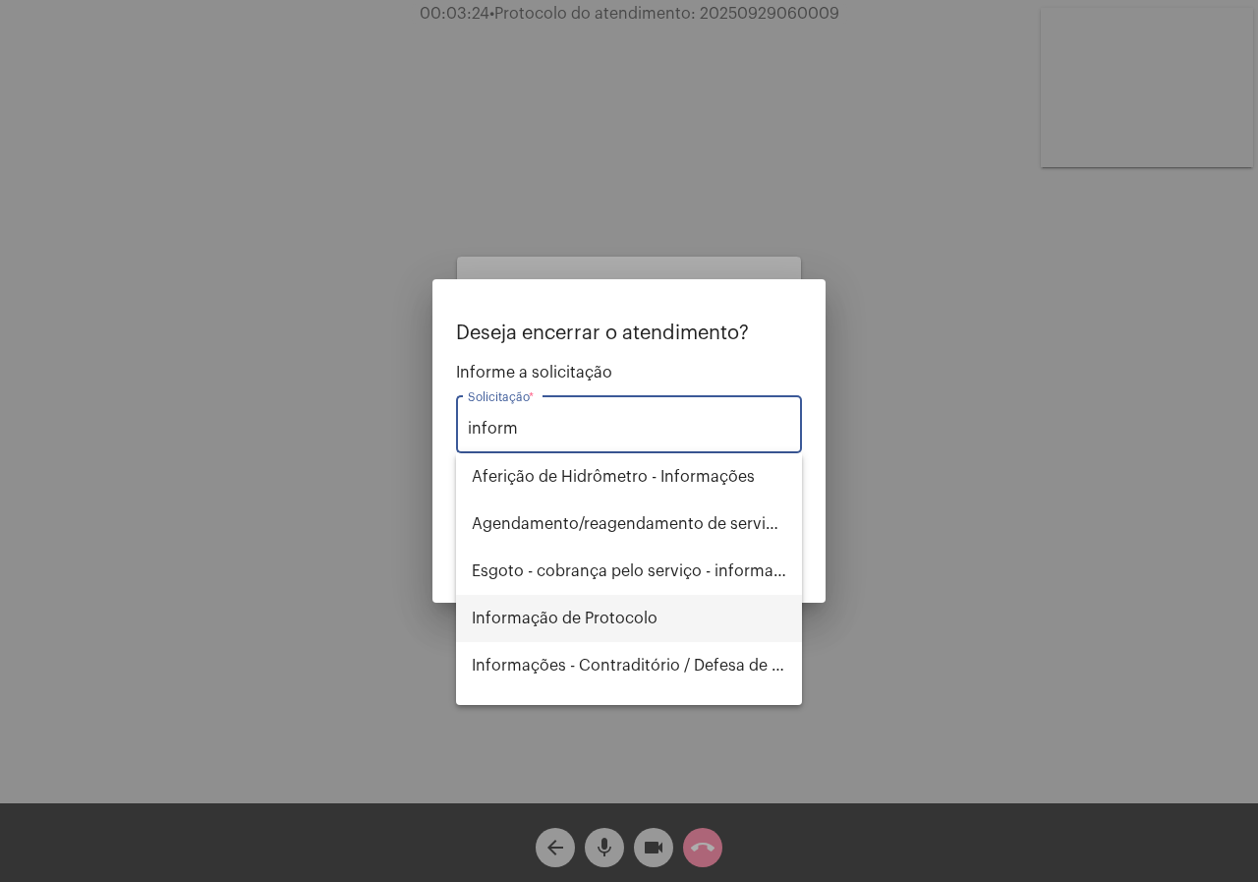
click at [608, 629] on span "Informação de Protocolo" at bounding box center [629, 618] width 315 height 47
type input "Informação de Protocolo"
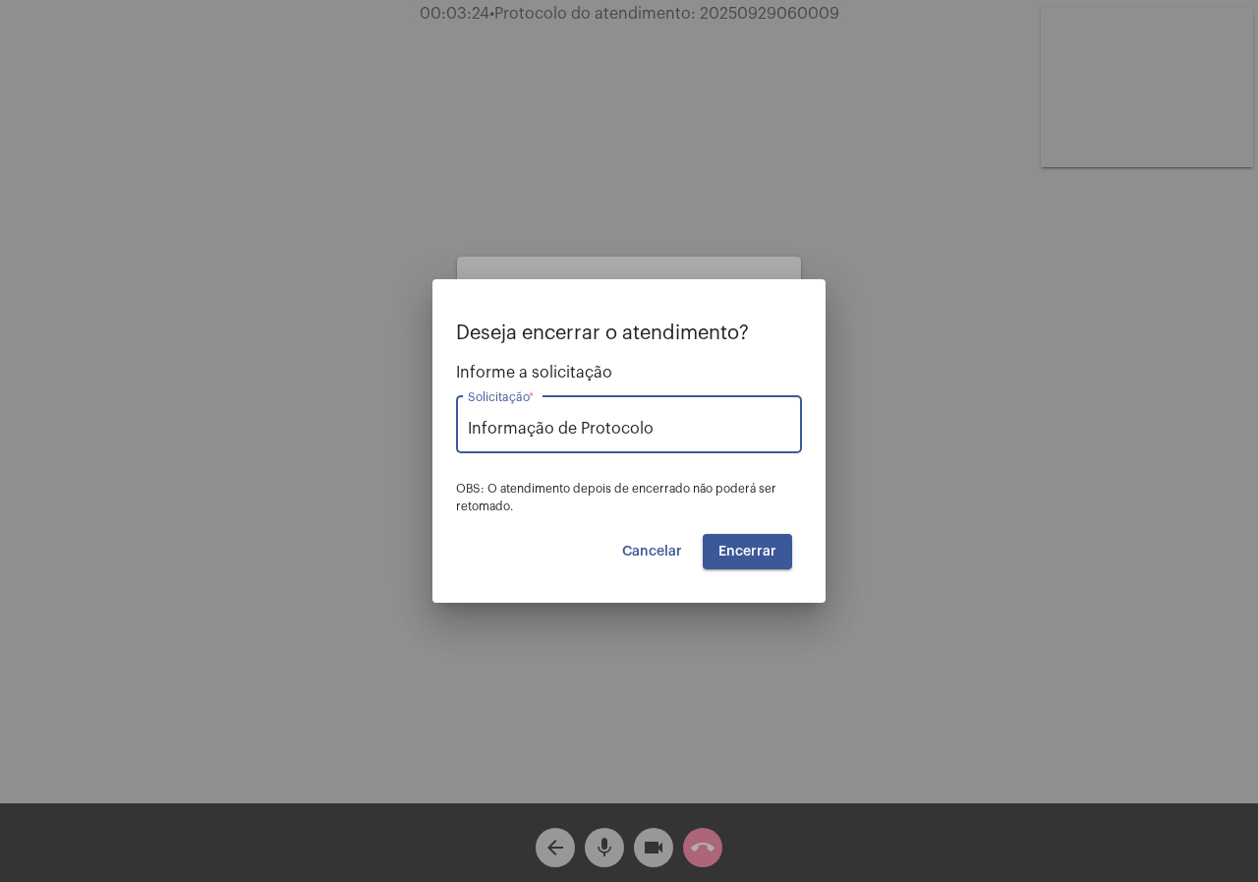
click at [729, 553] on span "Encerrar" at bounding box center [747, 551] width 58 height 14
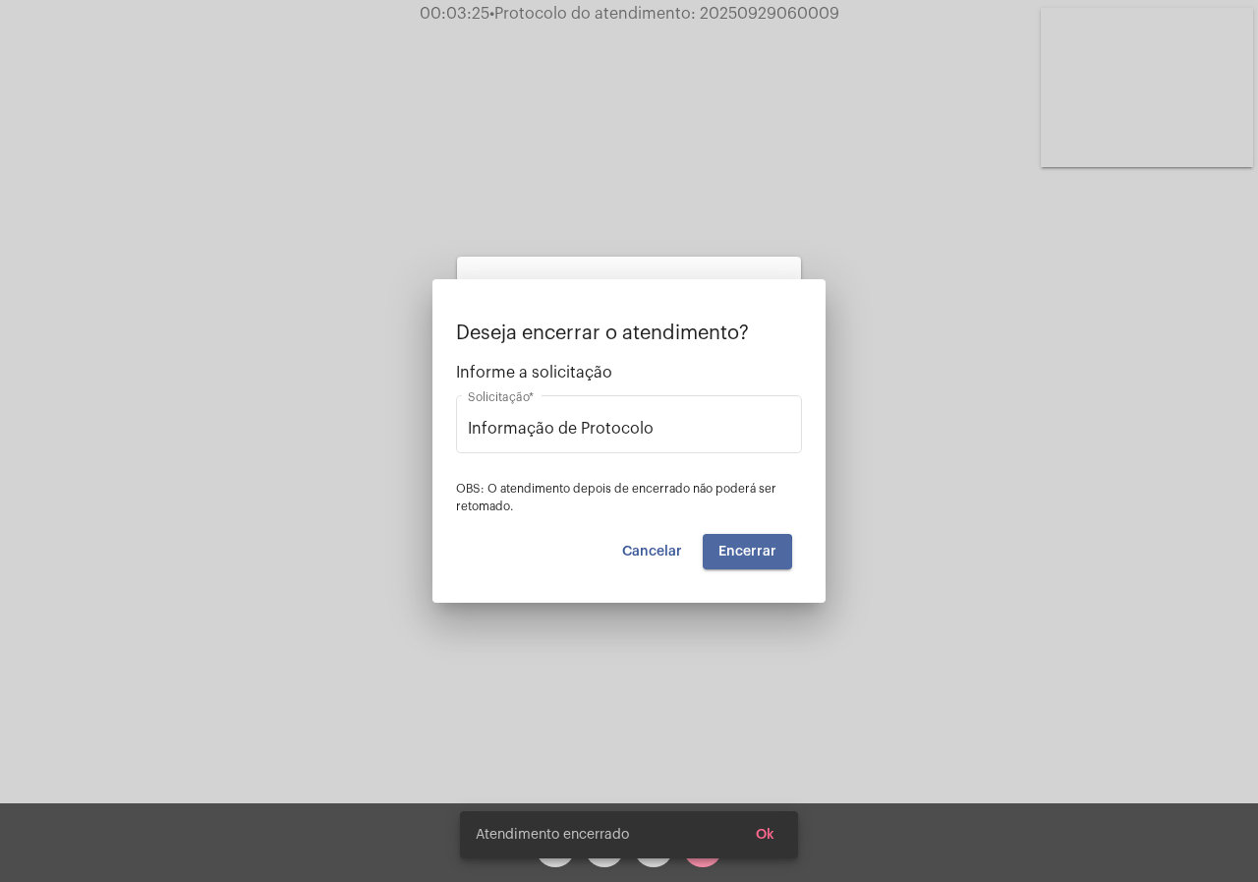
click at [729, 553] on span "Encerrar" at bounding box center [747, 551] width 58 height 14
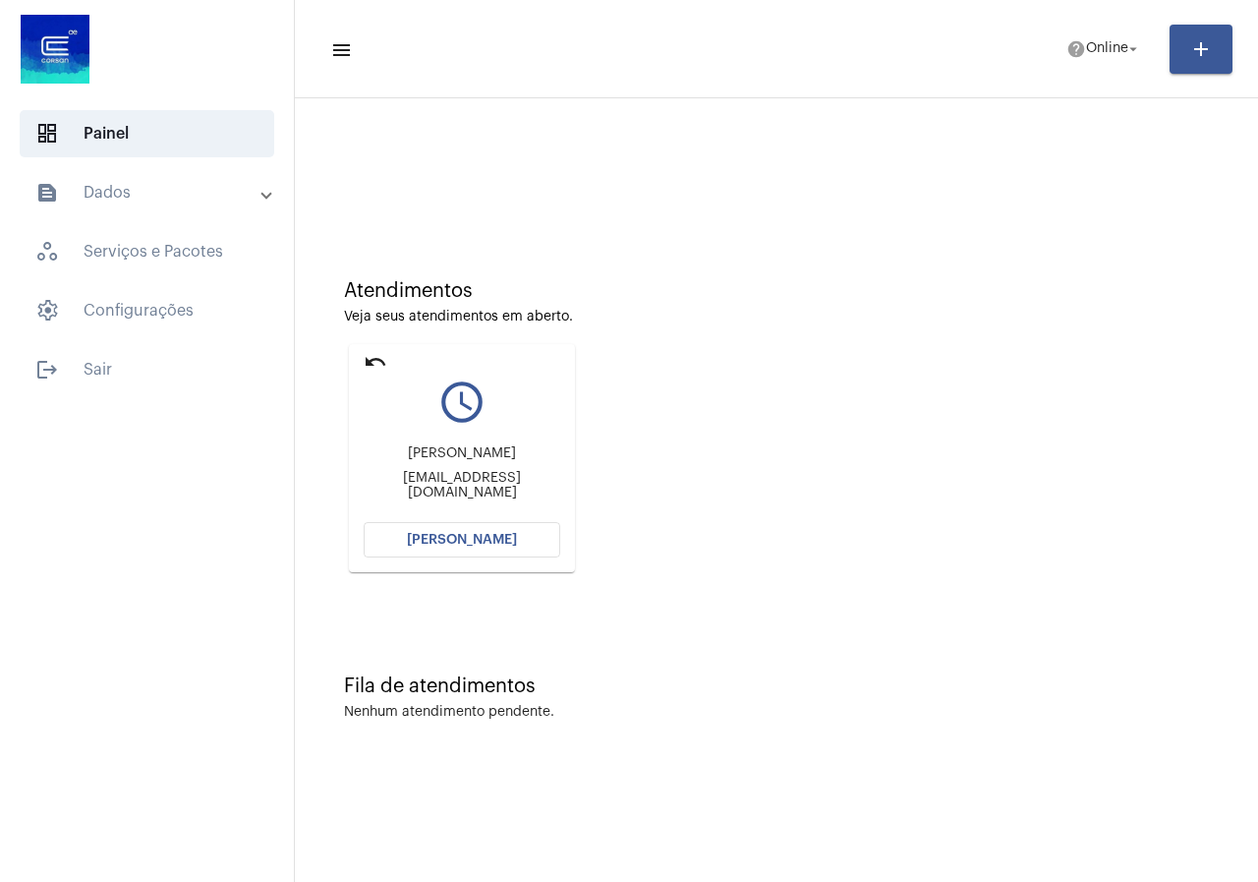
click at [407, 531] on button "[PERSON_NAME]" at bounding box center [462, 539] width 197 height 35
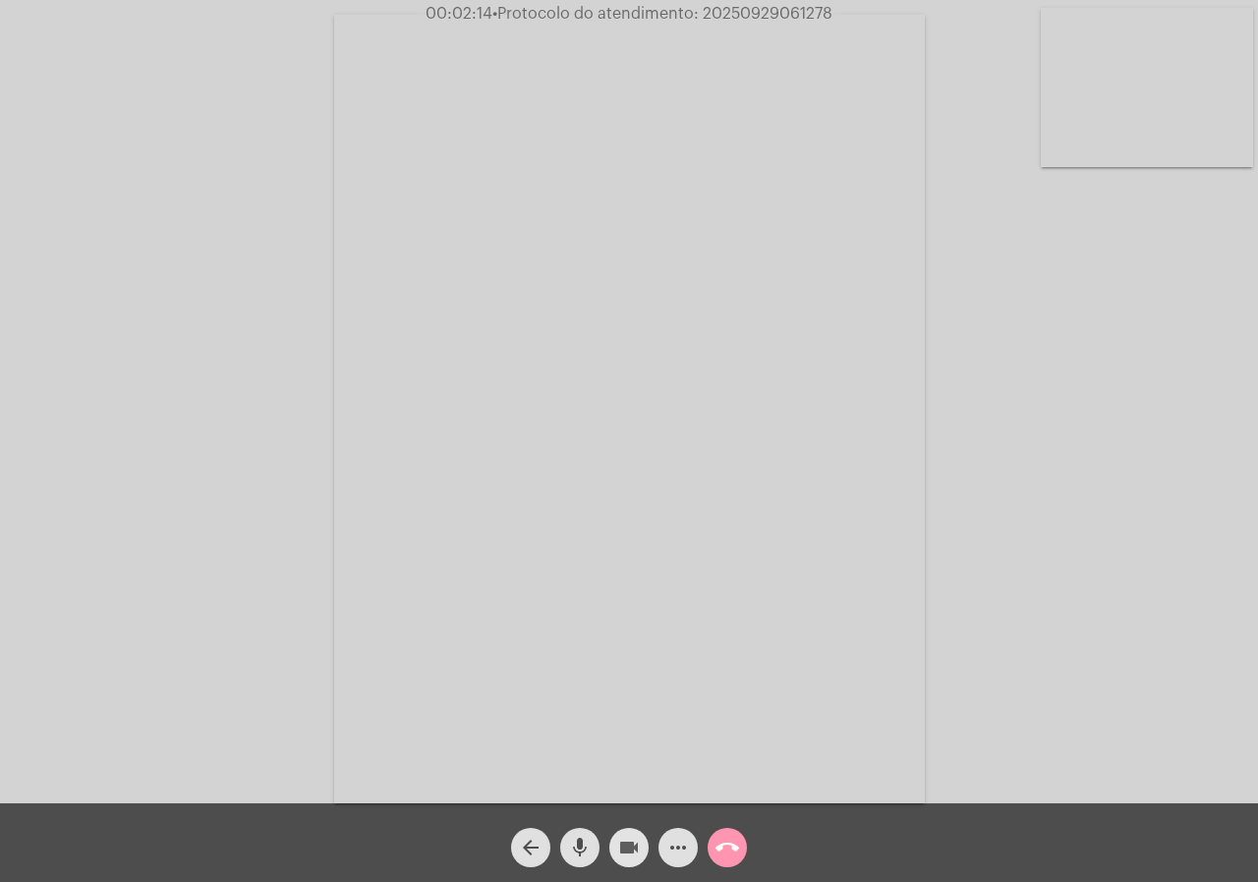
click at [641, 842] on button "videocam" at bounding box center [628, 847] width 39 height 39
click at [620, 830] on span "videocam_off" at bounding box center [629, 847] width 24 height 39
click at [746, 9] on span "• Protocolo do atendimento: 20250929061278" at bounding box center [662, 14] width 340 height 16
click at [316, 314] on div "Acessando Câmera e Microfone..." at bounding box center [629, 406] width 1254 height 803
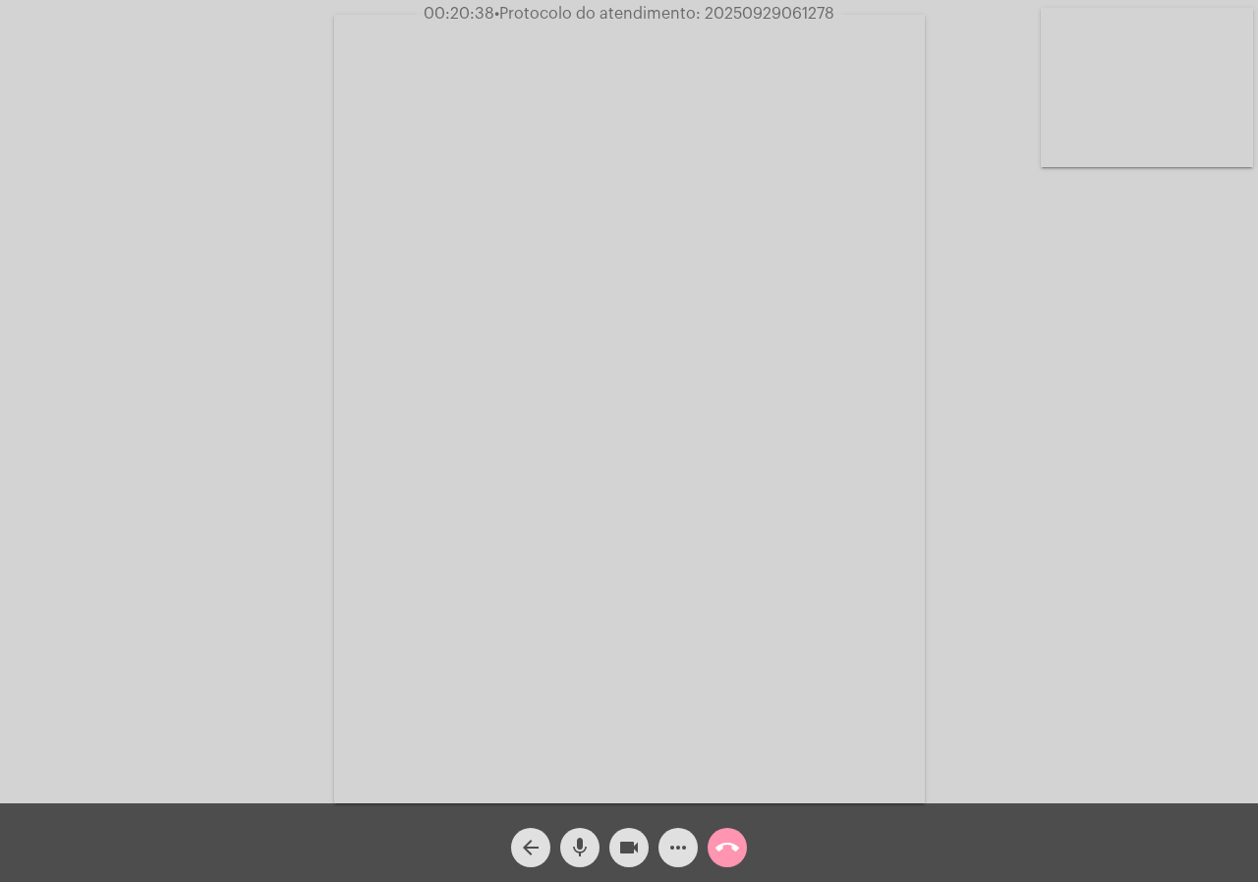
click at [809, 12] on span "• Protocolo do atendimento: 20250929061278" at bounding box center [664, 14] width 340 height 16
copy span "20250929061278"
click at [718, 841] on mat-icon "call_end" at bounding box center [727, 847] width 24 height 24
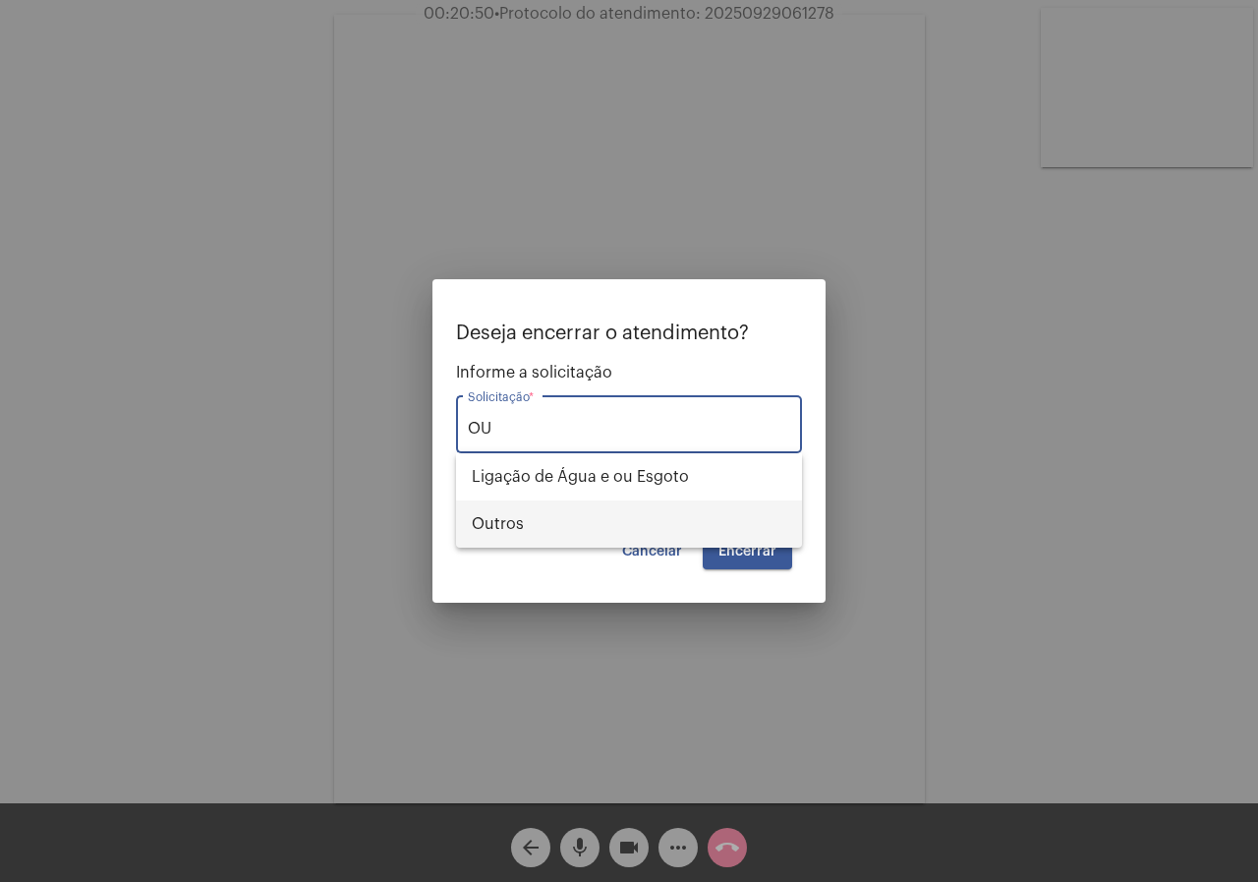
click at [571, 536] on span "Outros" at bounding box center [629, 523] width 315 height 47
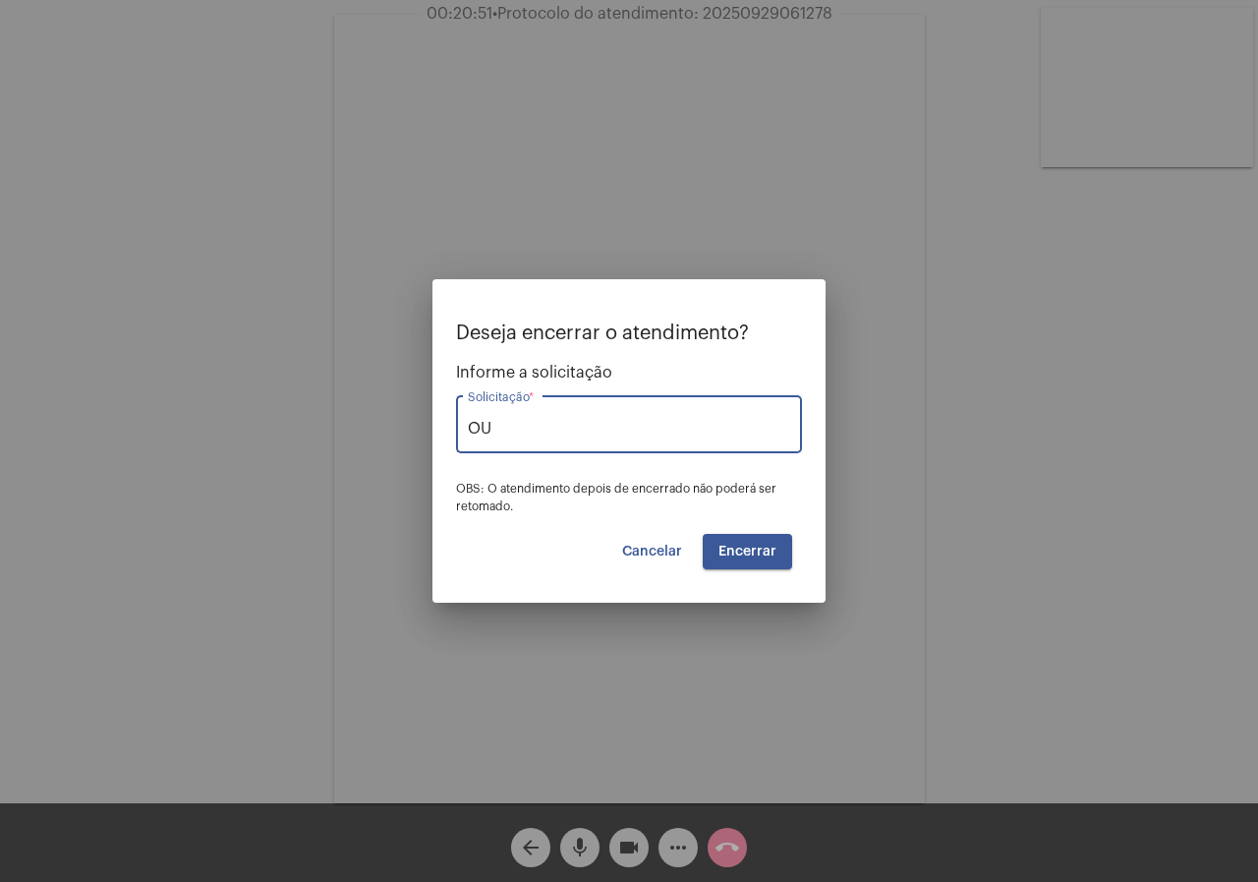
type input "Outros"
click at [718, 550] on button "Encerrar" at bounding box center [747, 551] width 89 height 35
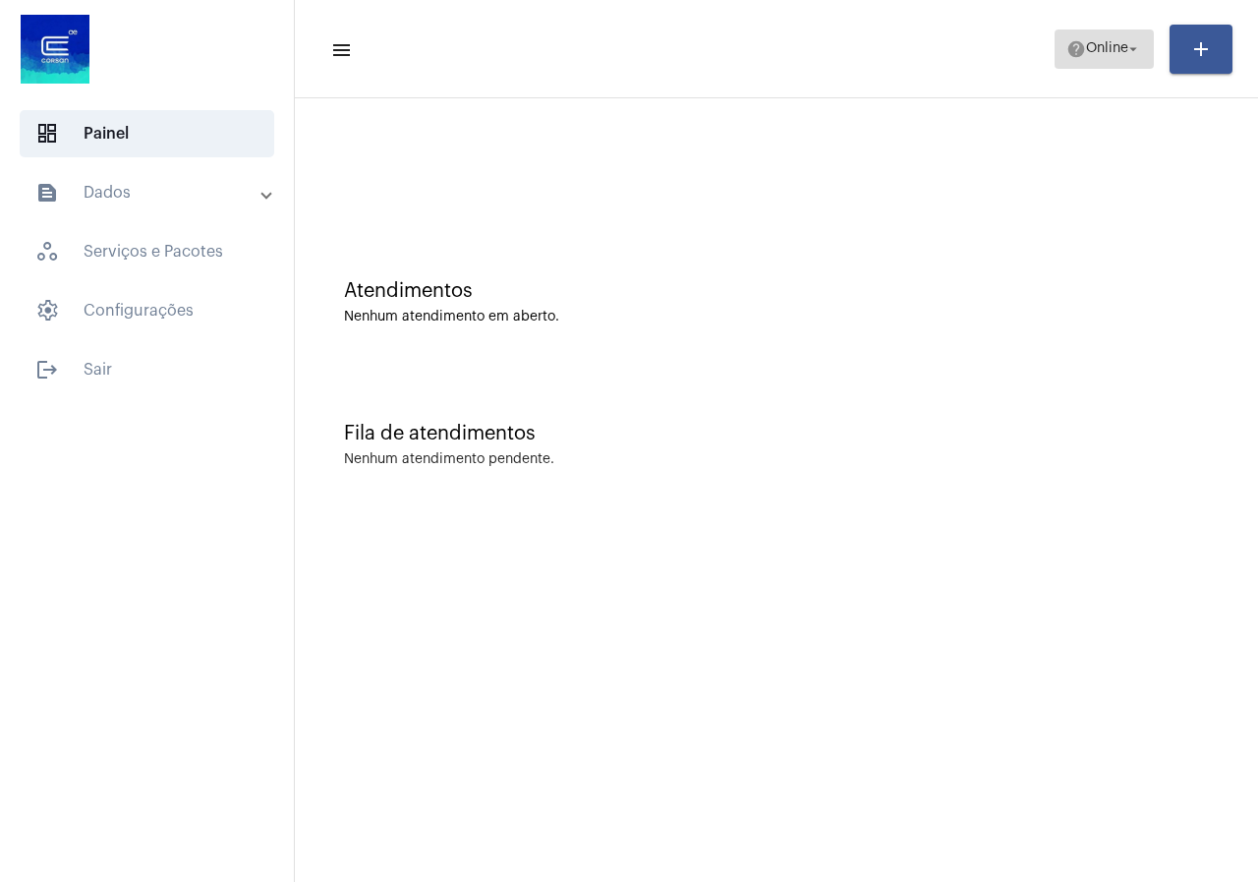
click at [1126, 59] on span "help Online arrow_drop_down" at bounding box center [1104, 47] width 76 height 35
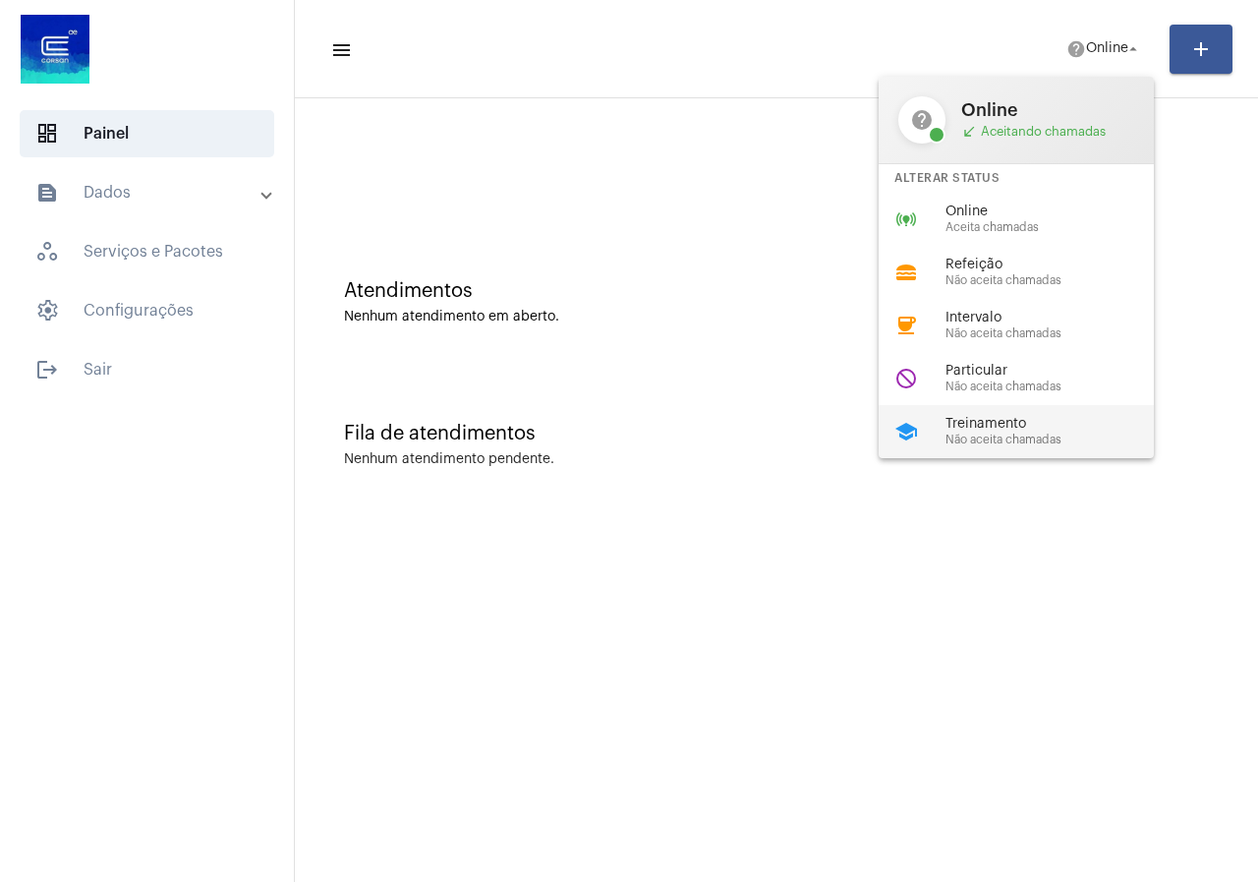
click at [944, 431] on div "school Treinamento Não aceita chamadas" at bounding box center [1032, 431] width 307 height 53
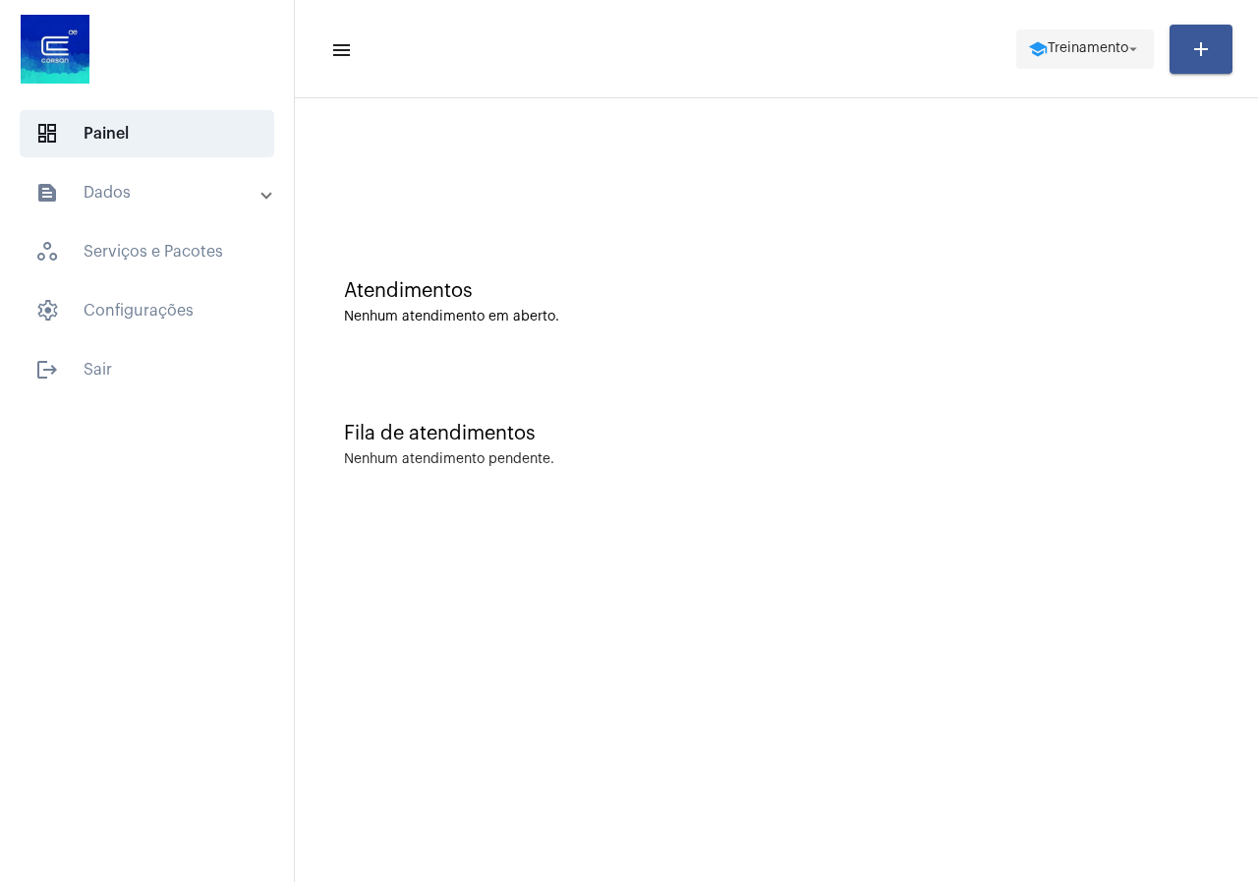
drag, startPoint x: 1063, startPoint y: 54, endPoint x: 1030, endPoint y: 52, distance: 33.5
click at [1061, 55] on span "Treinamento" at bounding box center [1088, 49] width 81 height 14
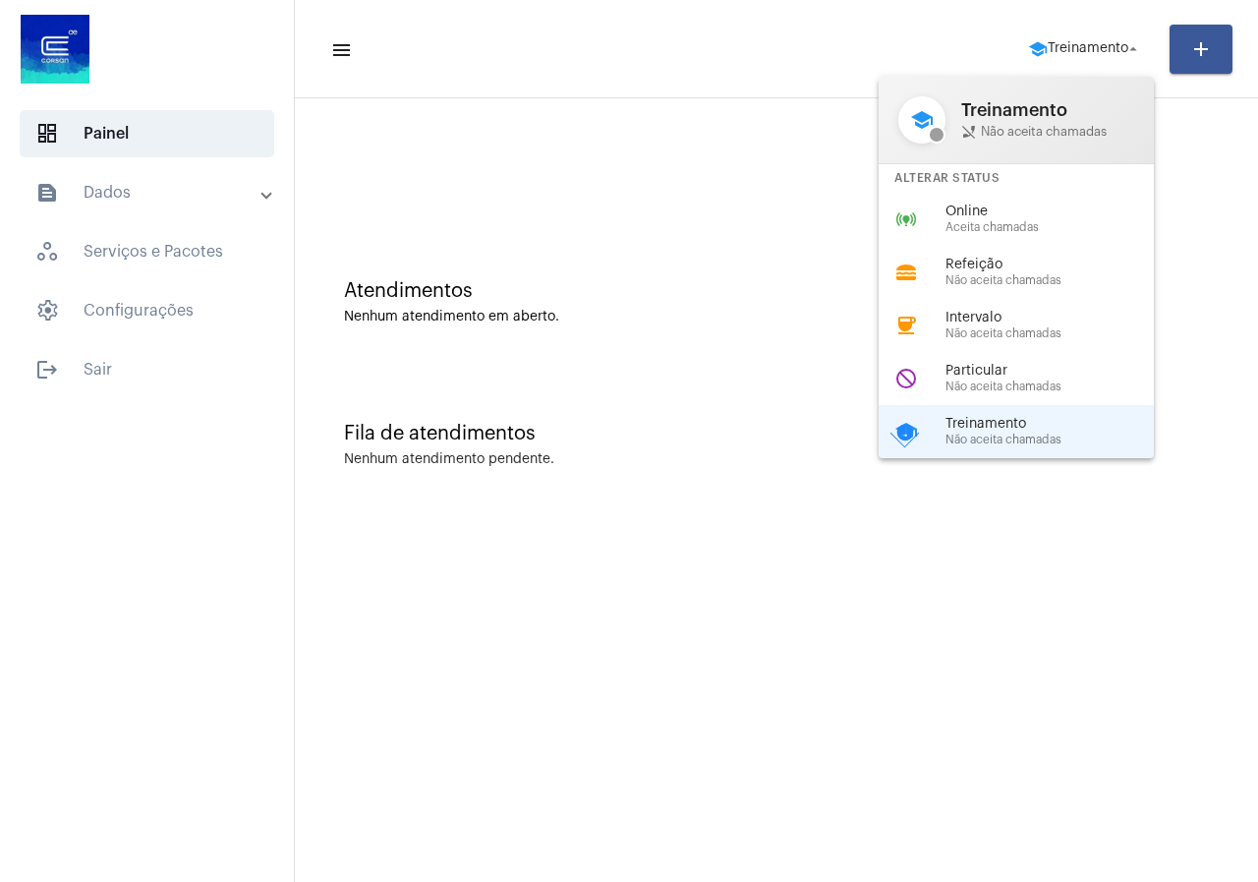
drag, startPoint x: 944, startPoint y: 429, endPoint x: 918, endPoint y: 437, distance: 27.0
click at [922, 437] on div "school Treinamento phone_disabled Não aceita chamadas Alterar Status online_pre…" at bounding box center [629, 441] width 1258 height 882
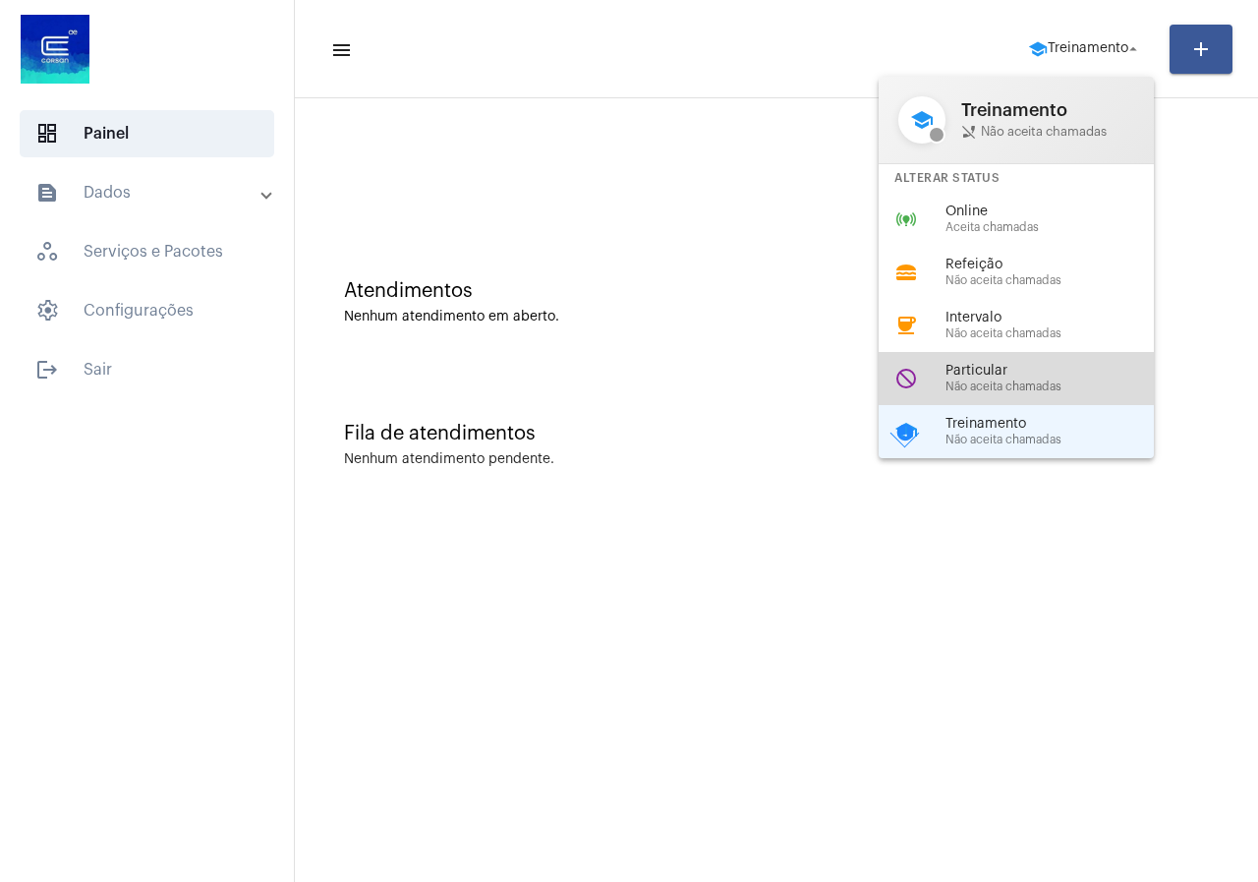
click at [977, 383] on span "Não aceita chamadas" at bounding box center [1057, 386] width 224 height 13
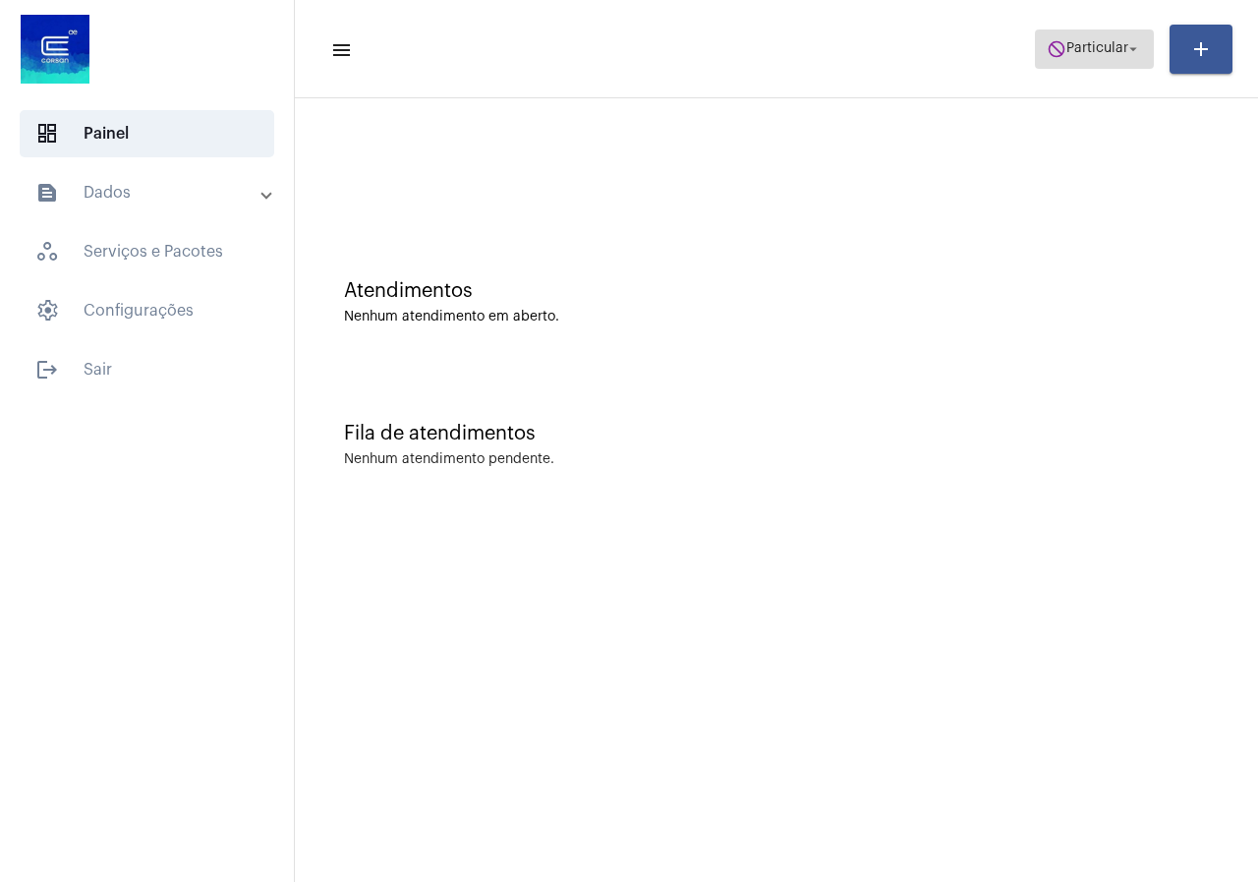
click at [1047, 37] on span "do_not_disturb Particular arrow_drop_down" at bounding box center [1094, 47] width 95 height 35
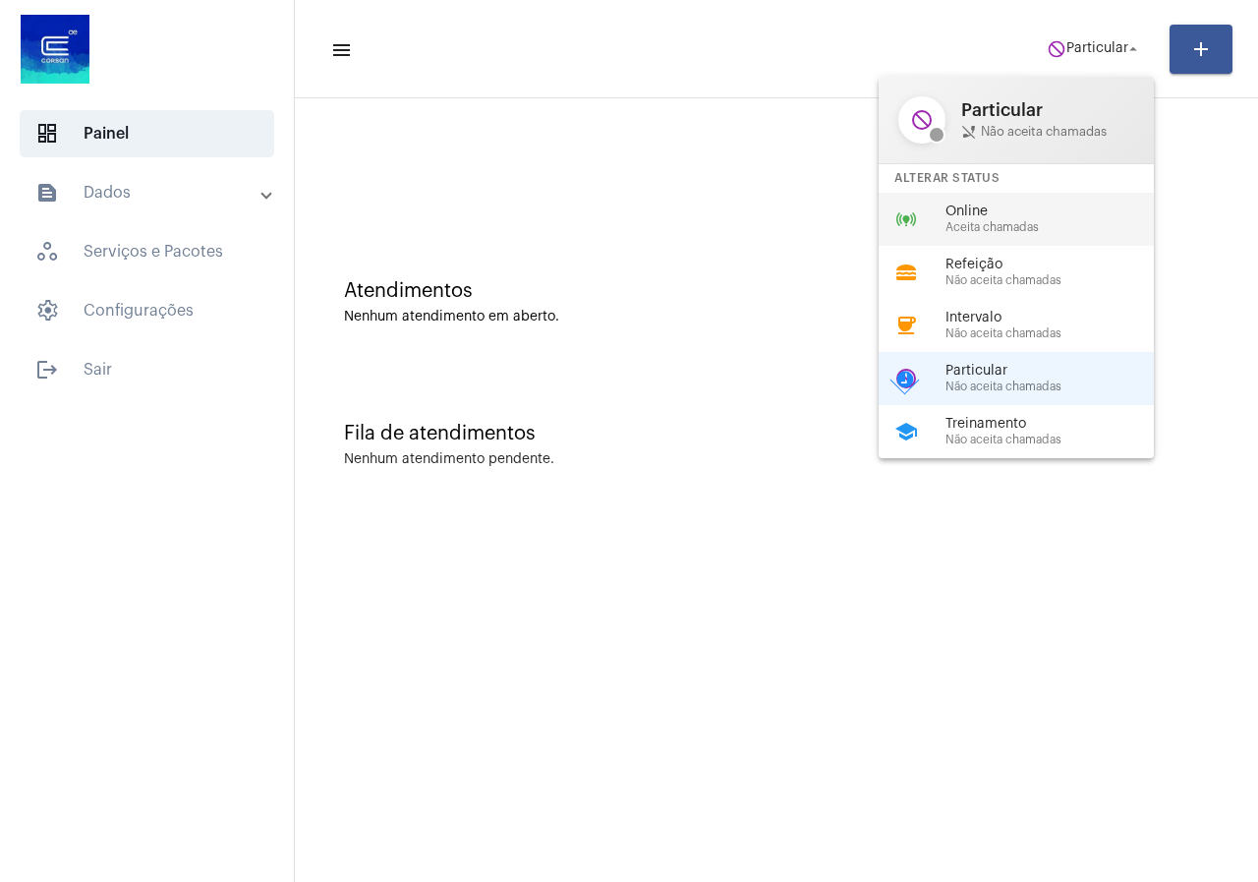
click at [1038, 210] on span "Online" at bounding box center [1057, 211] width 224 height 15
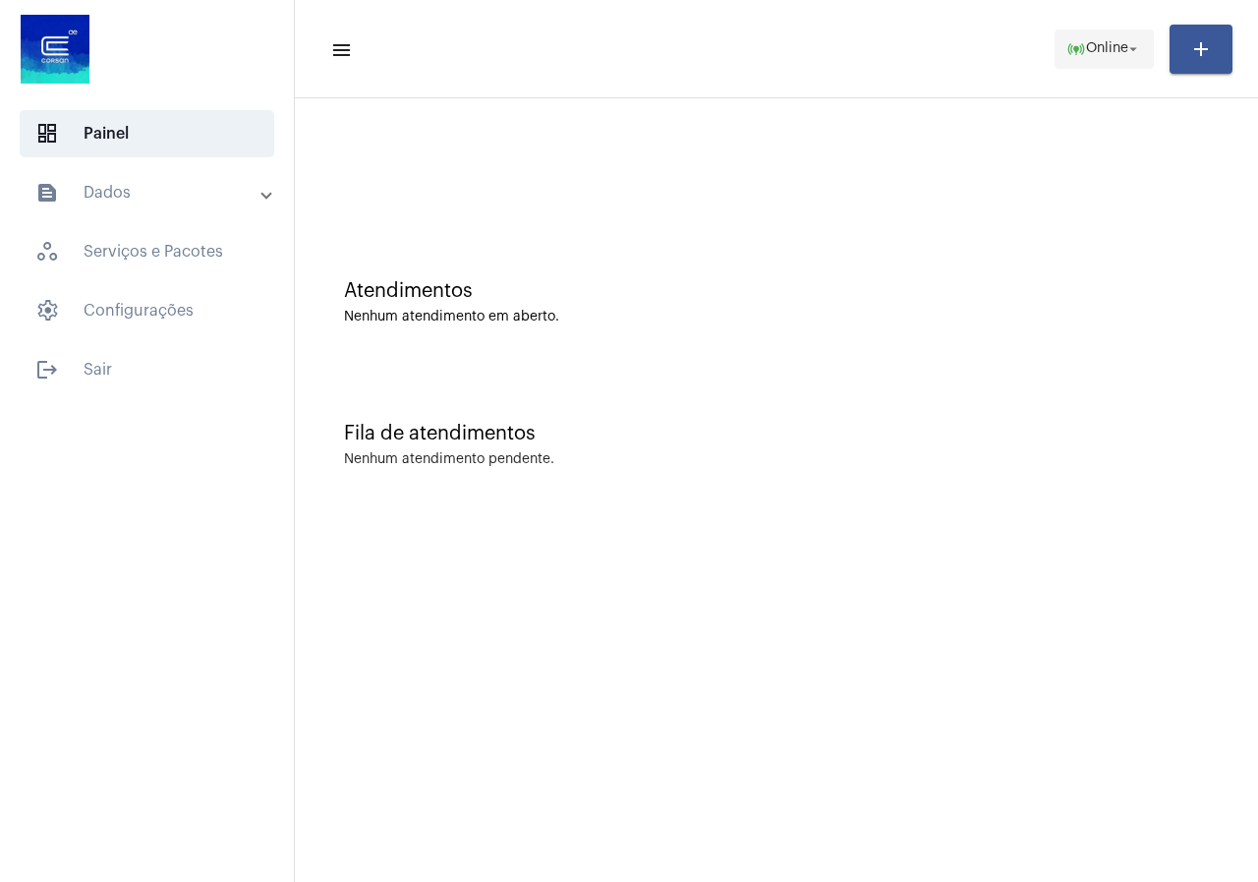
drag, startPoint x: 1137, startPoint y: 20, endPoint x: 1118, endPoint y: 50, distance: 35.7
click at [1133, 23] on mat-toolbar-row "menu online_prediction Online arrow_drop_down add" at bounding box center [776, 49] width 963 height 63
click at [1115, 56] on span "online_prediction Online arrow_drop_down" at bounding box center [1104, 47] width 76 height 35
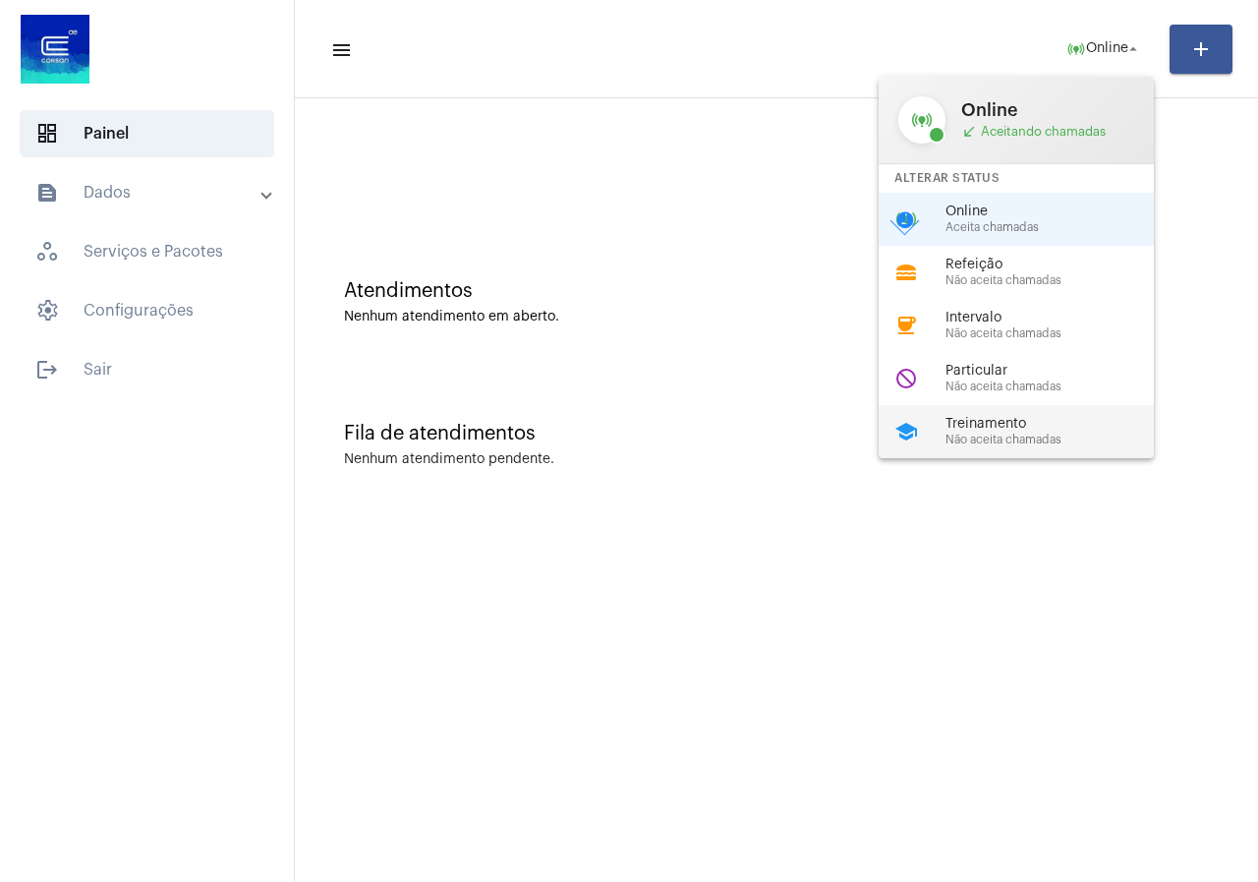
click at [1000, 413] on div "school Treinamento Não aceita chamadas" at bounding box center [1032, 431] width 307 height 53
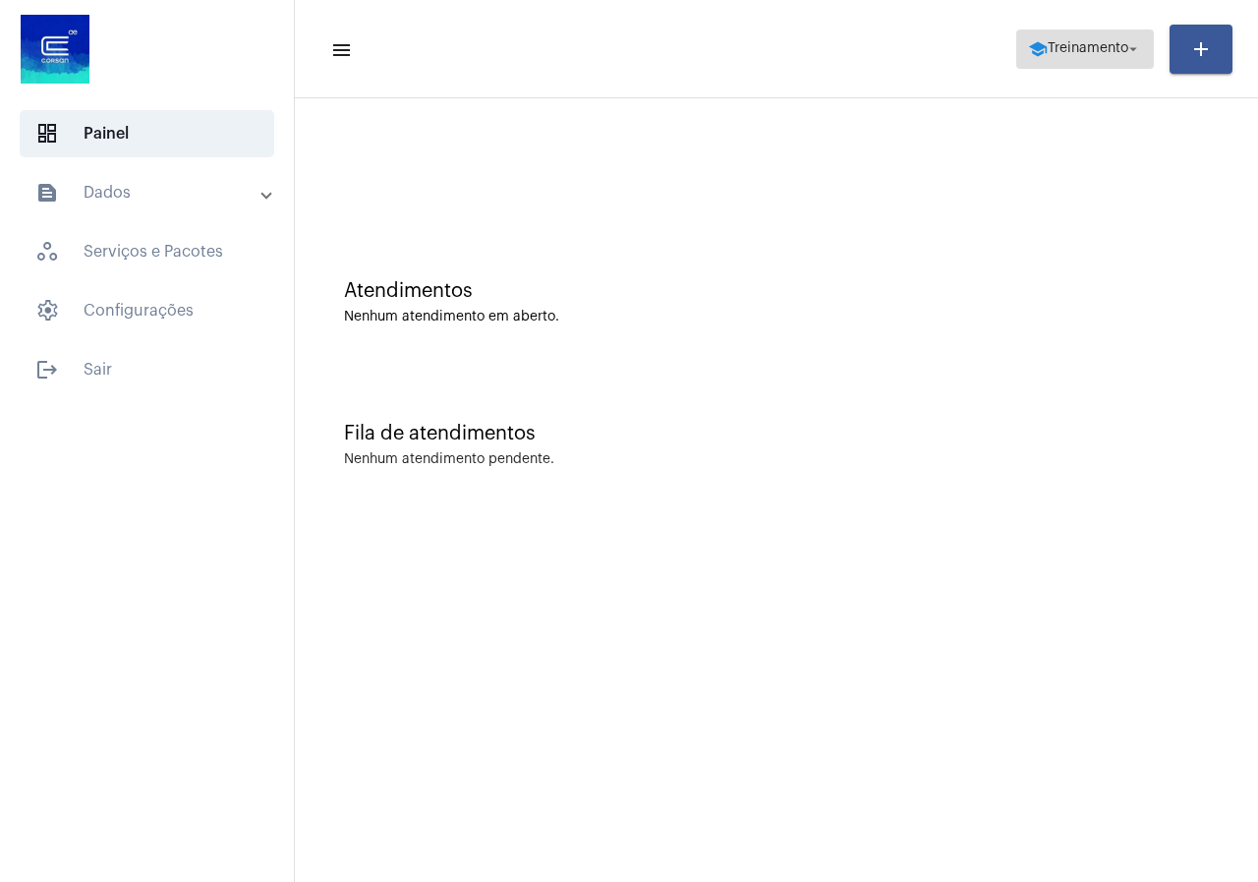
drag, startPoint x: 1083, startPoint y: 42, endPoint x: 1081, endPoint y: 64, distance: 21.7
click at [1083, 47] on span "Treinamento" at bounding box center [1088, 49] width 81 height 14
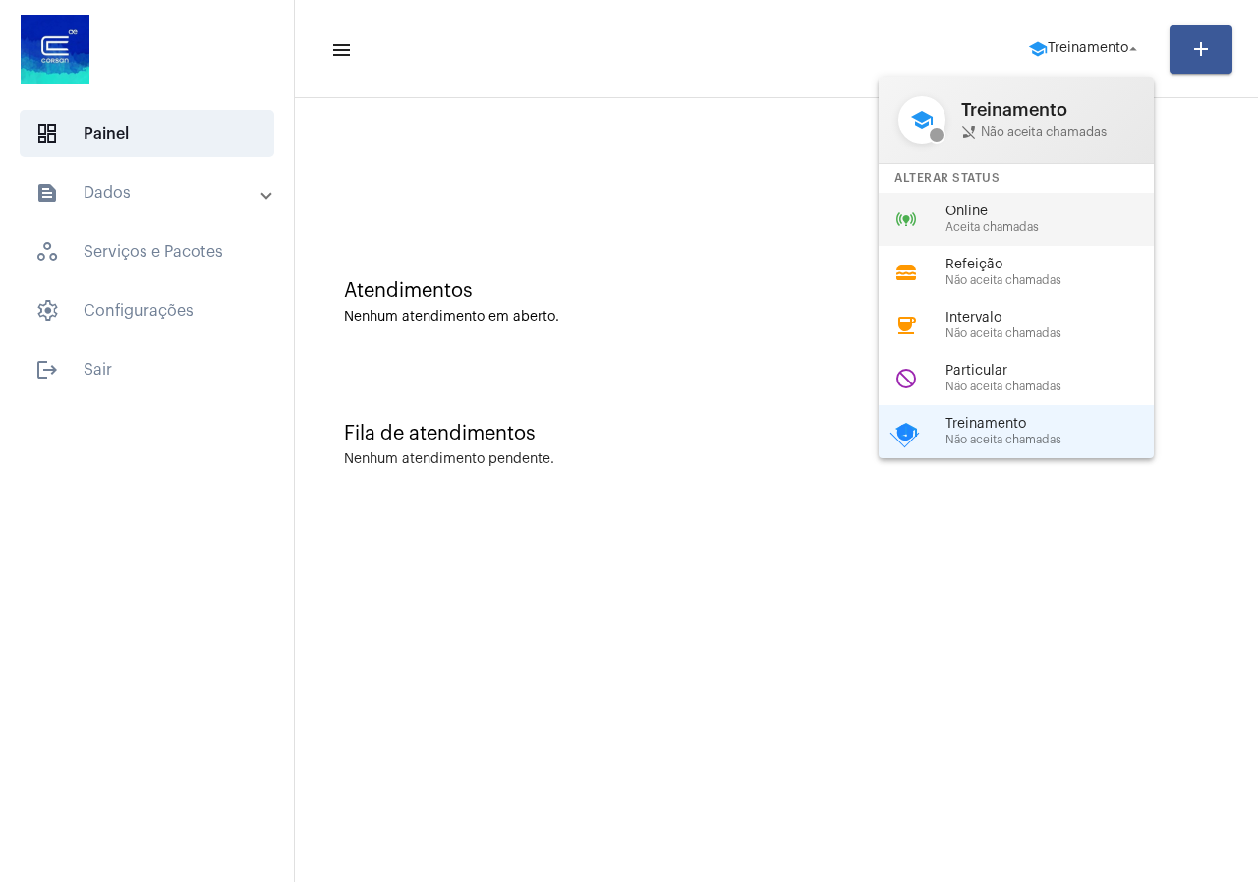
click at [1002, 222] on span "Aceita chamadas" at bounding box center [1057, 227] width 224 height 13
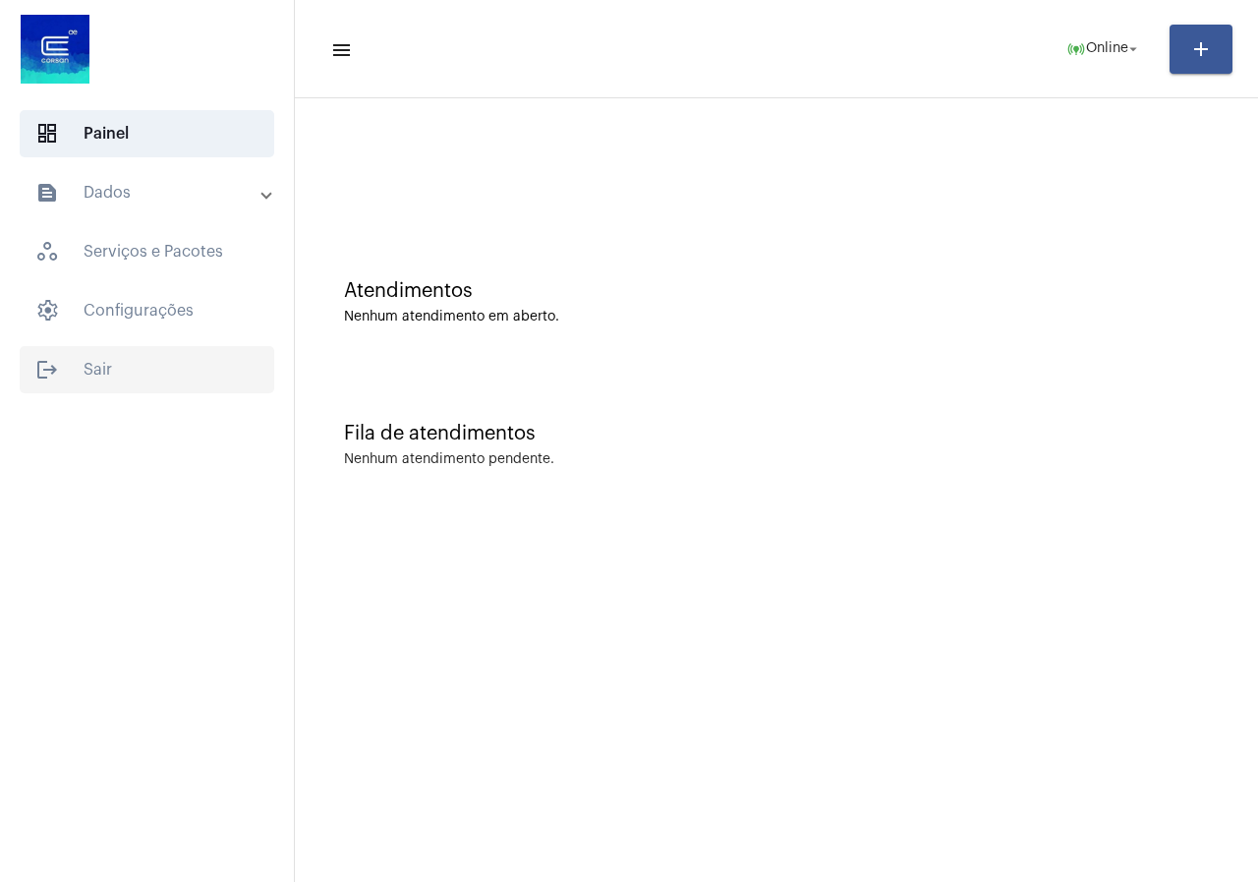
click at [111, 363] on span "logout Sair" at bounding box center [147, 369] width 255 height 47
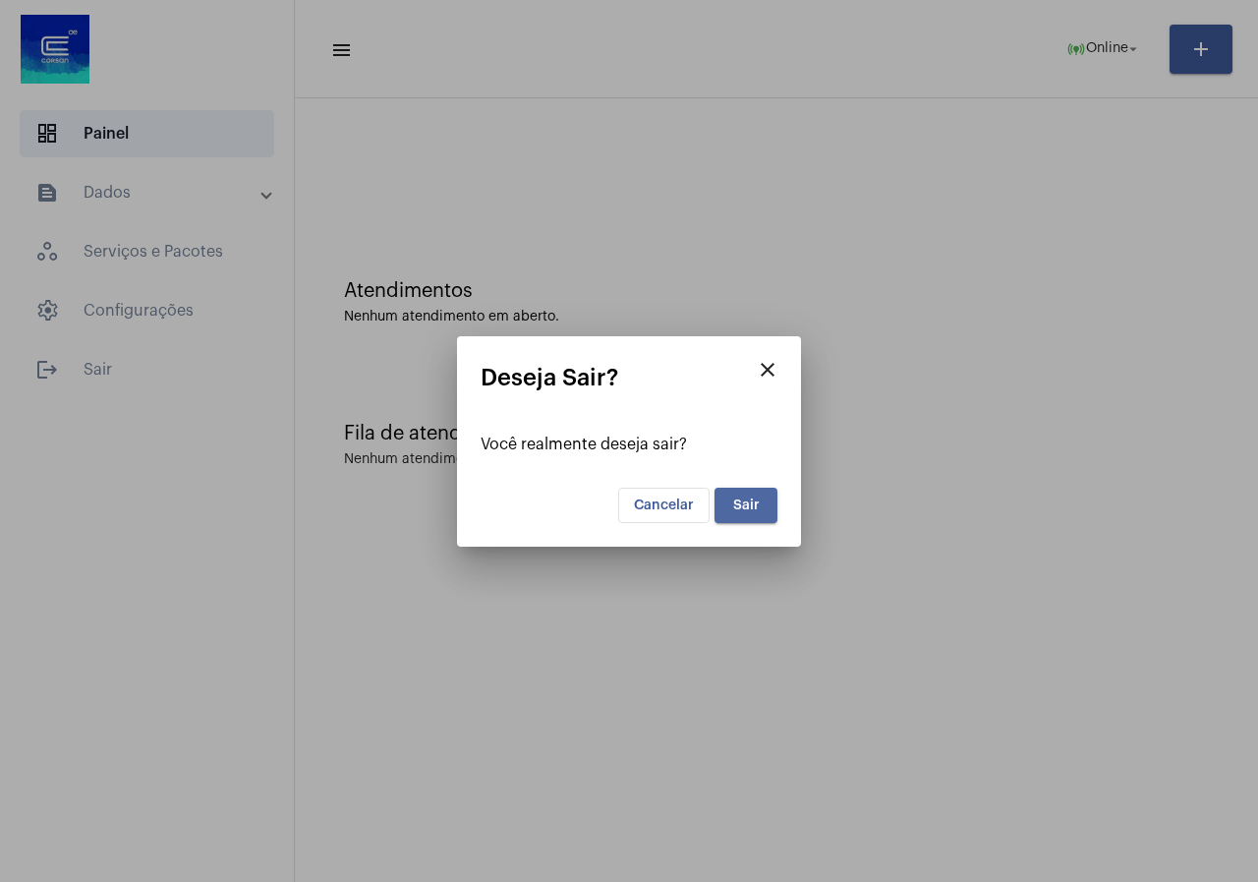
click at [744, 490] on button "Sair" at bounding box center [746, 504] width 63 height 35
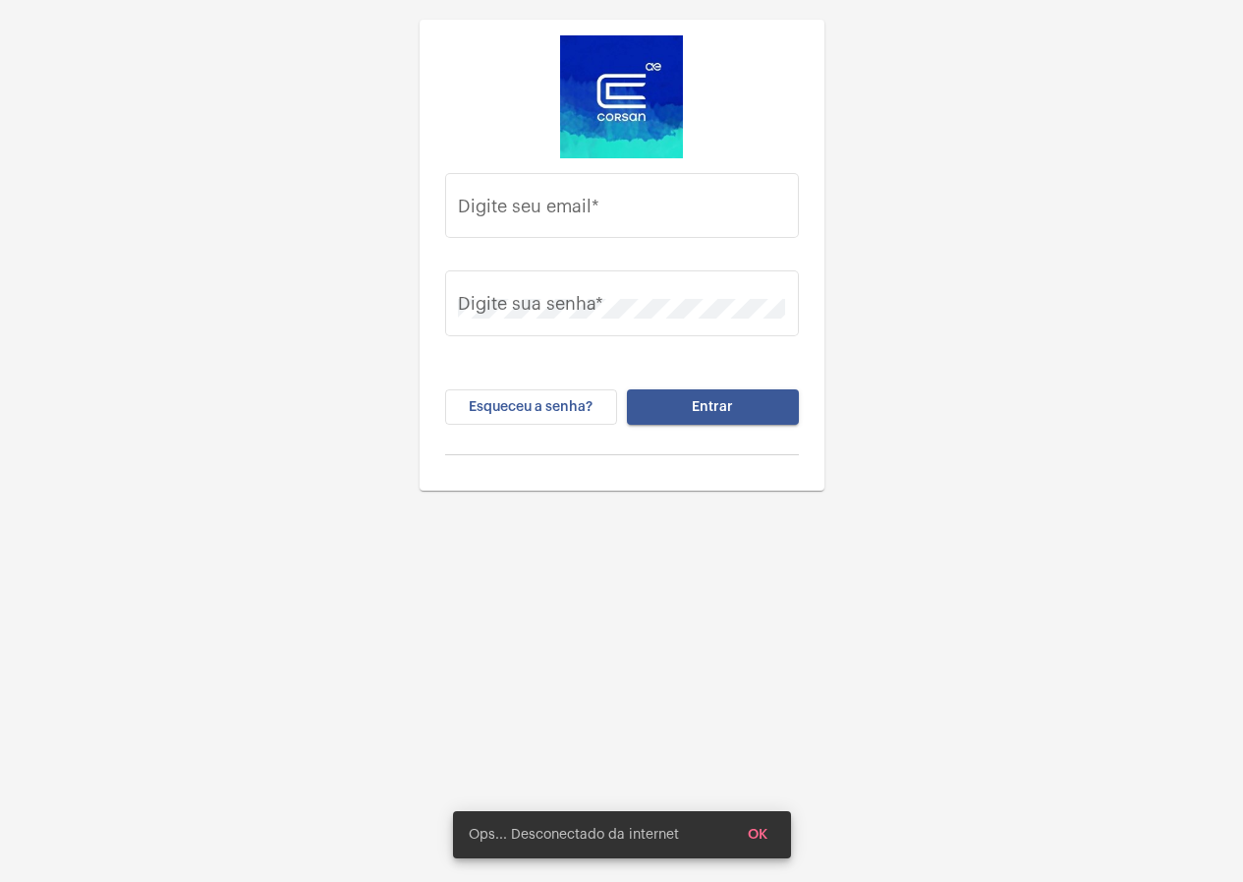
type input "[PERSON_NAME][EMAIL_ADDRESS][DOMAIN_NAME]"
